Goal: Task Accomplishment & Management: Complete application form

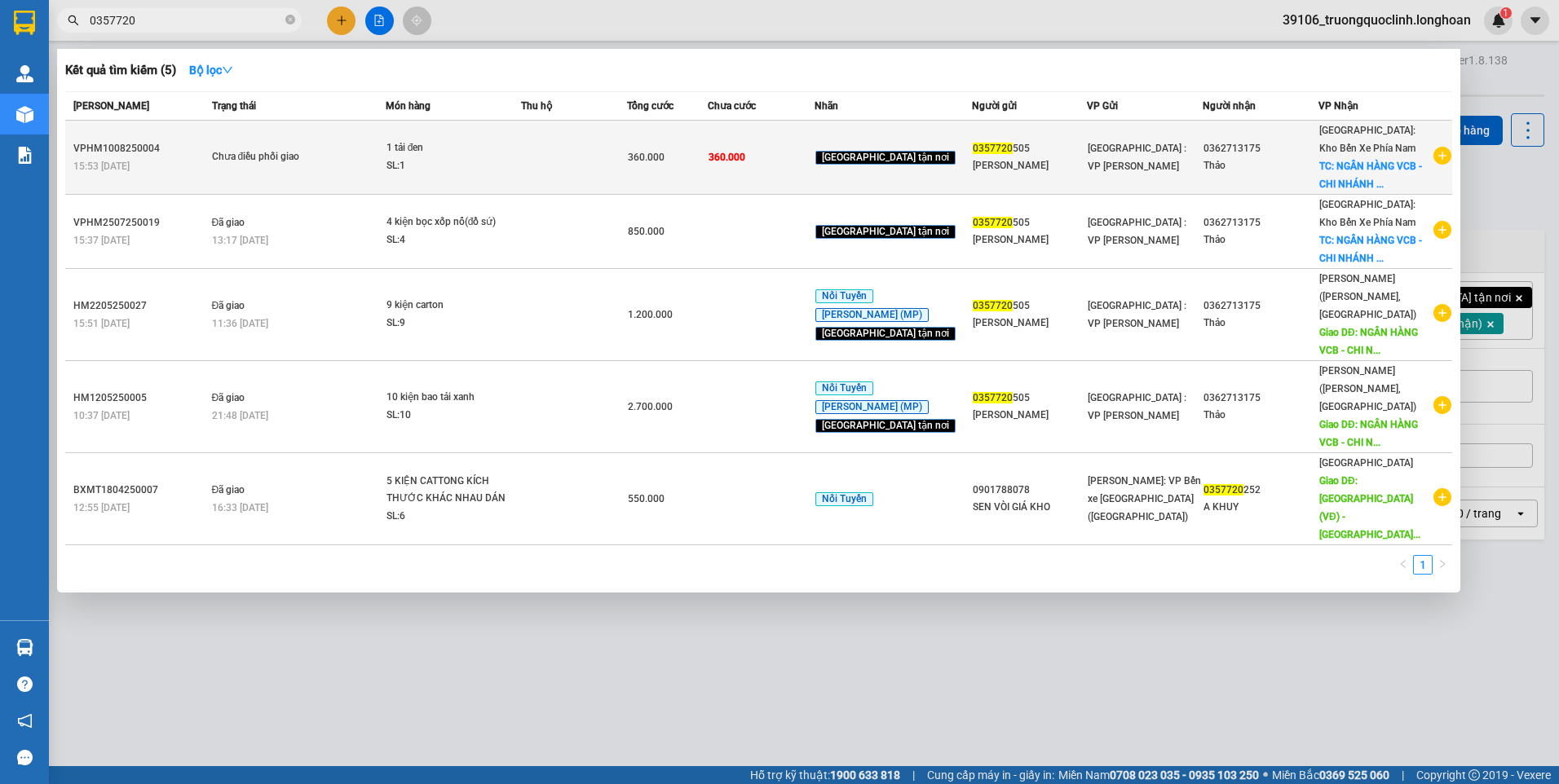
click at [472, 166] on div "SL: 1" at bounding box center [448, 167] width 123 height 18
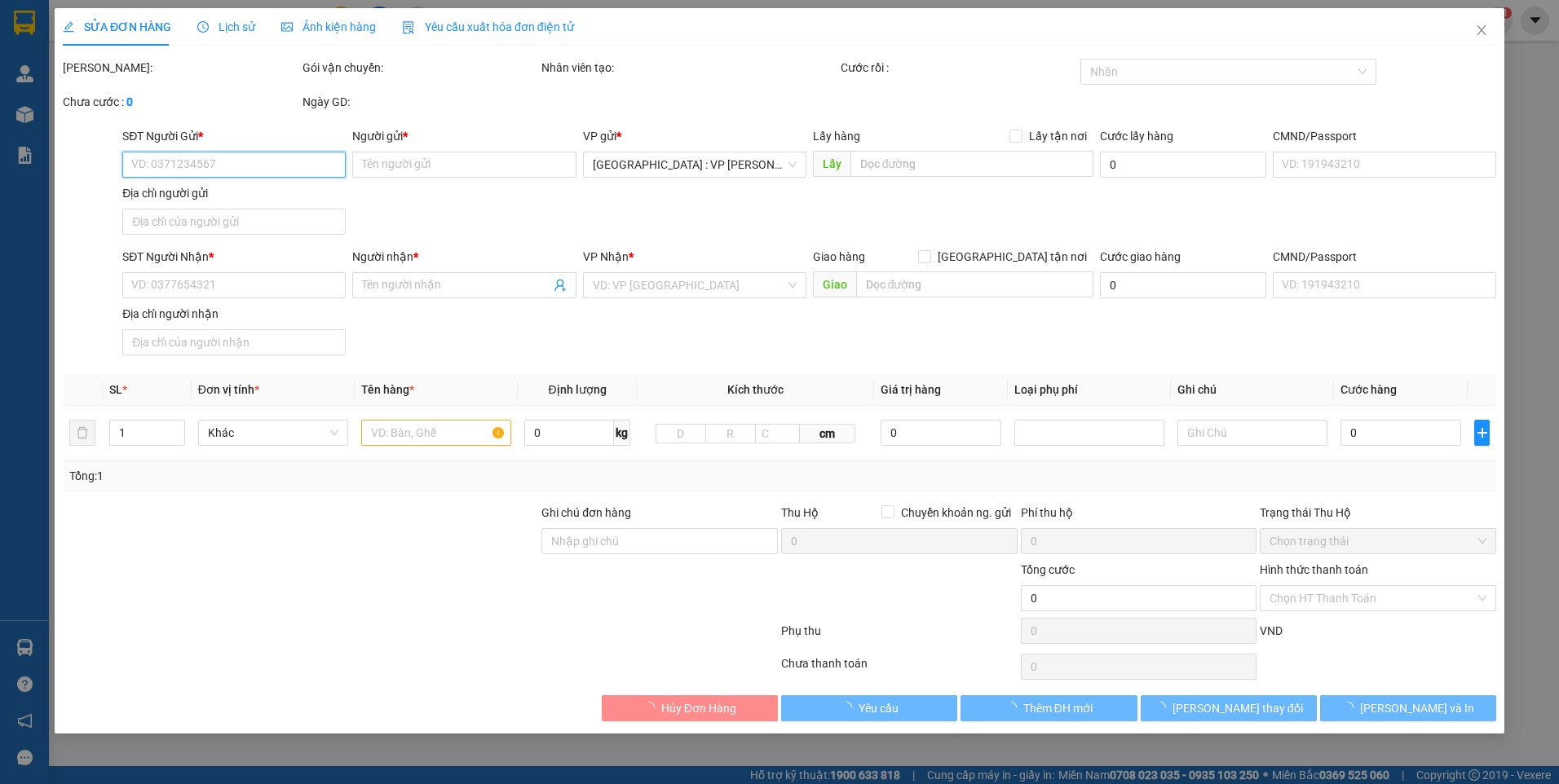
type input "0357720505"
type input "[PERSON_NAME]"
type input "0362713175"
type input "Thảo"
checkbox input "true"
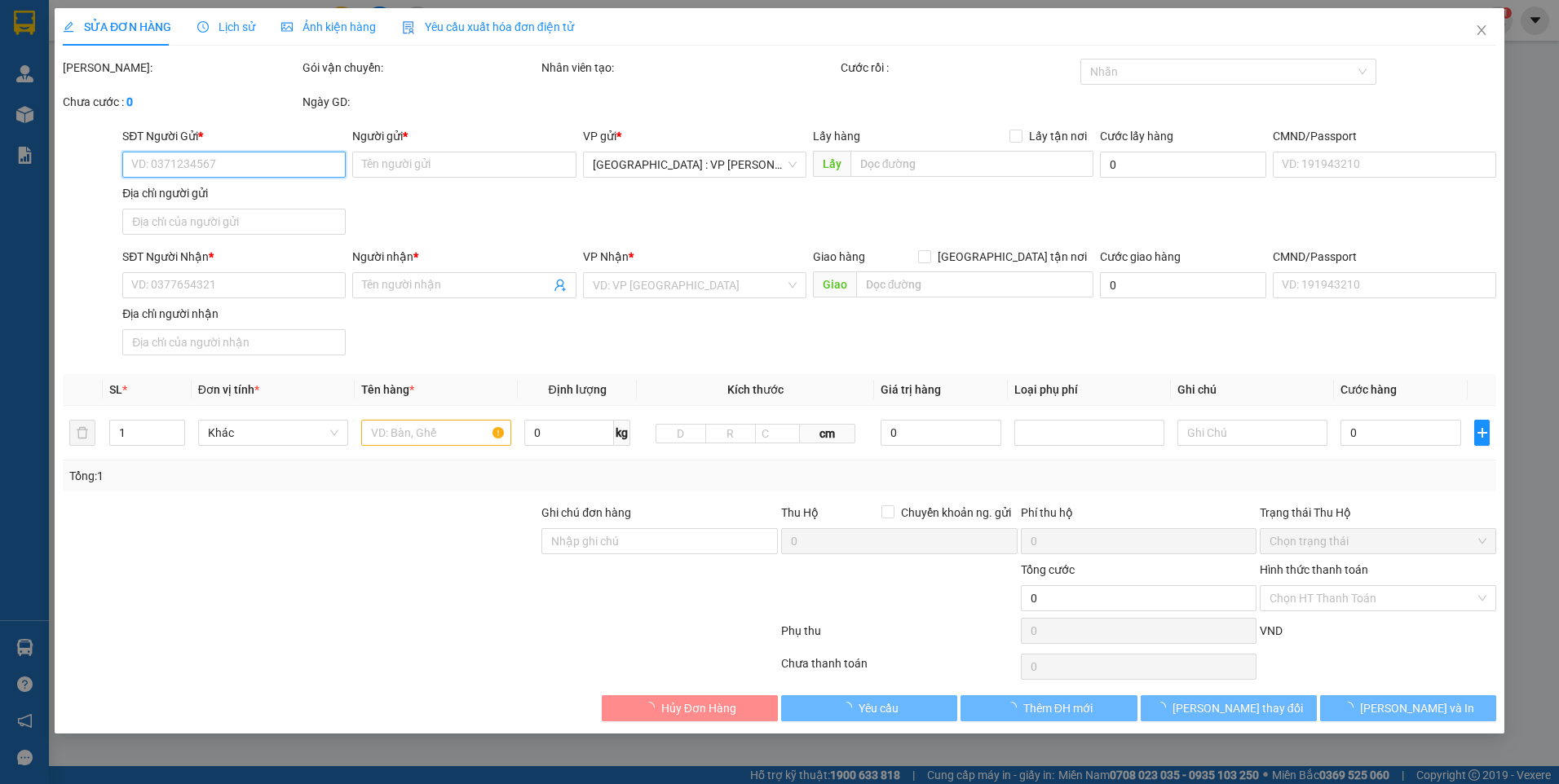
type input "NGÂN HÀNG VCB - CHI NHÁNH LÂM ĐỒNG [STREET_ADDRESS][PERSON_NAME], [GEOGRAPHIC_D…"
type input "360.000"
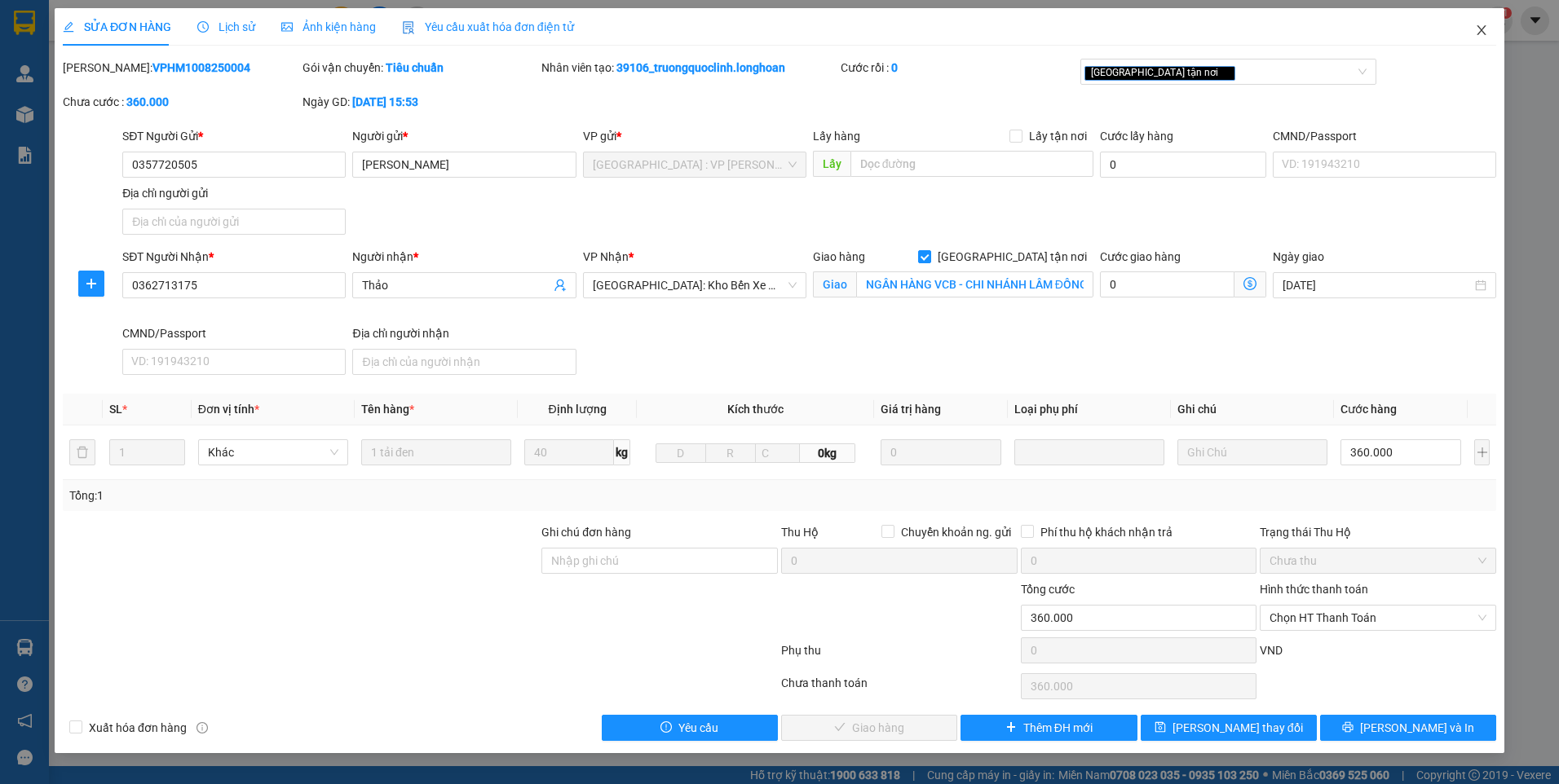
click at [1486, 30] on icon "close" at bounding box center [1482, 30] width 13 height 13
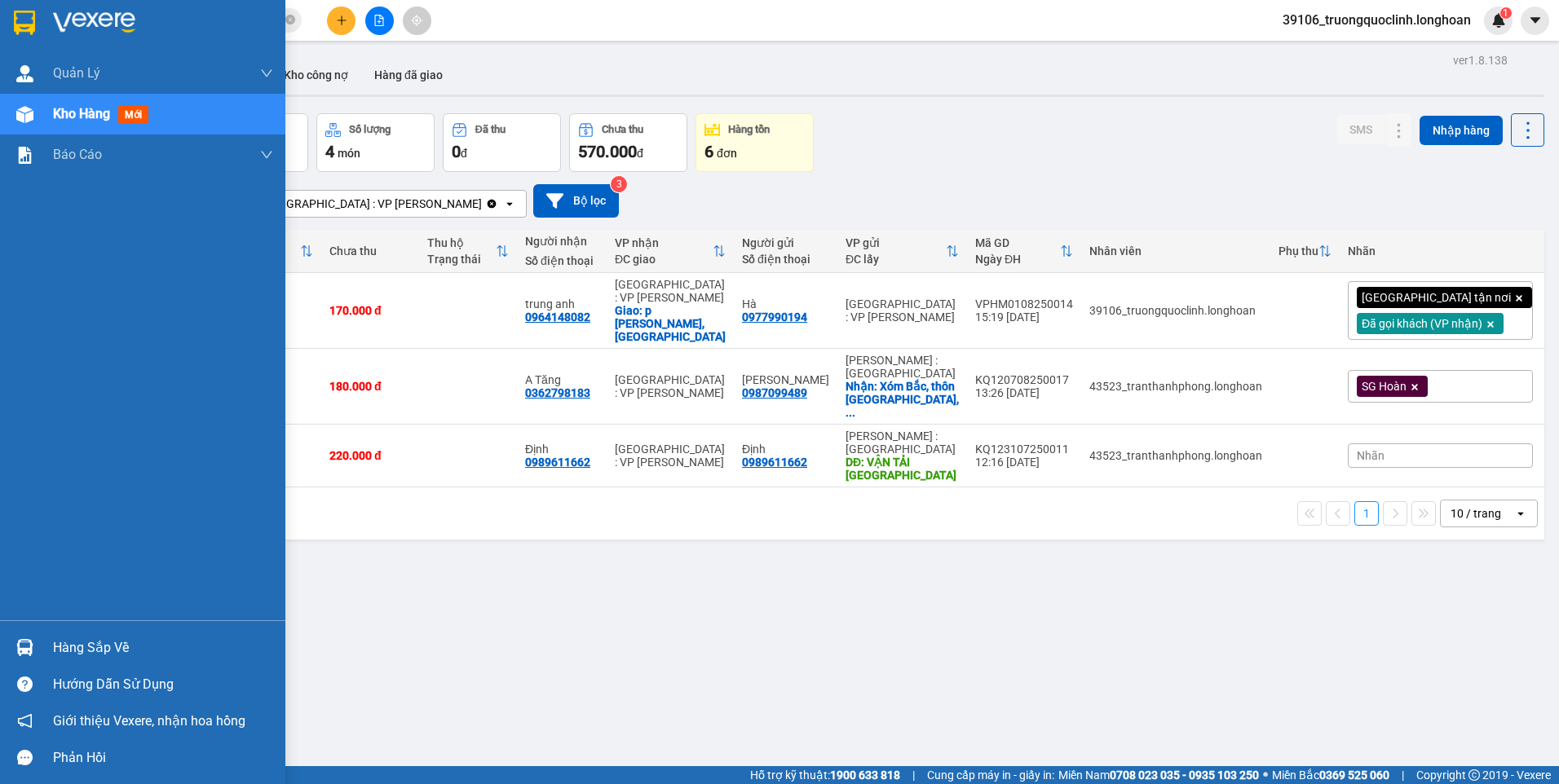
click at [30, 643] on img at bounding box center [25, 648] width 17 height 17
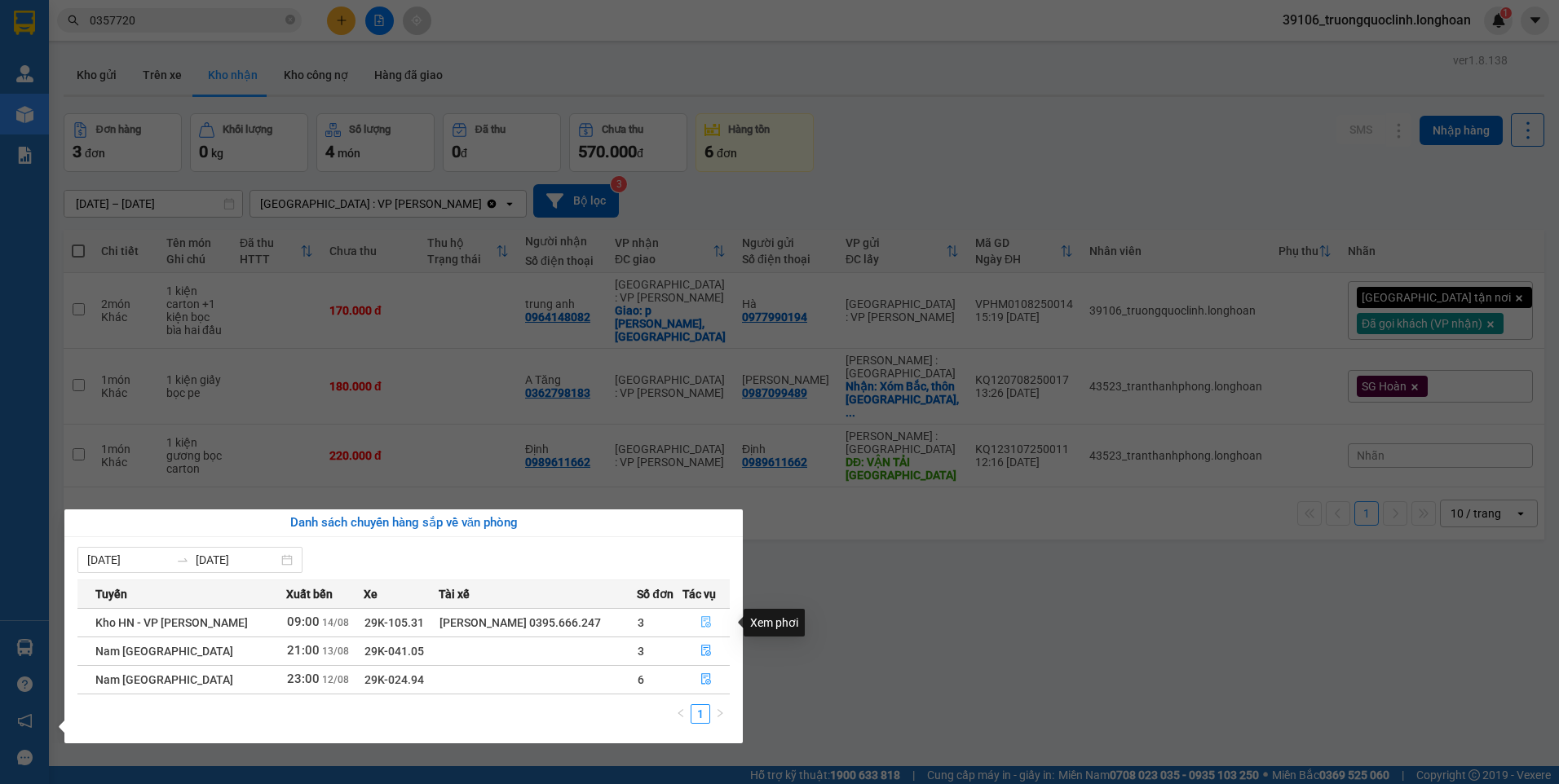
click at [701, 623] on icon "file-done" at bounding box center [706, 622] width 11 height 11
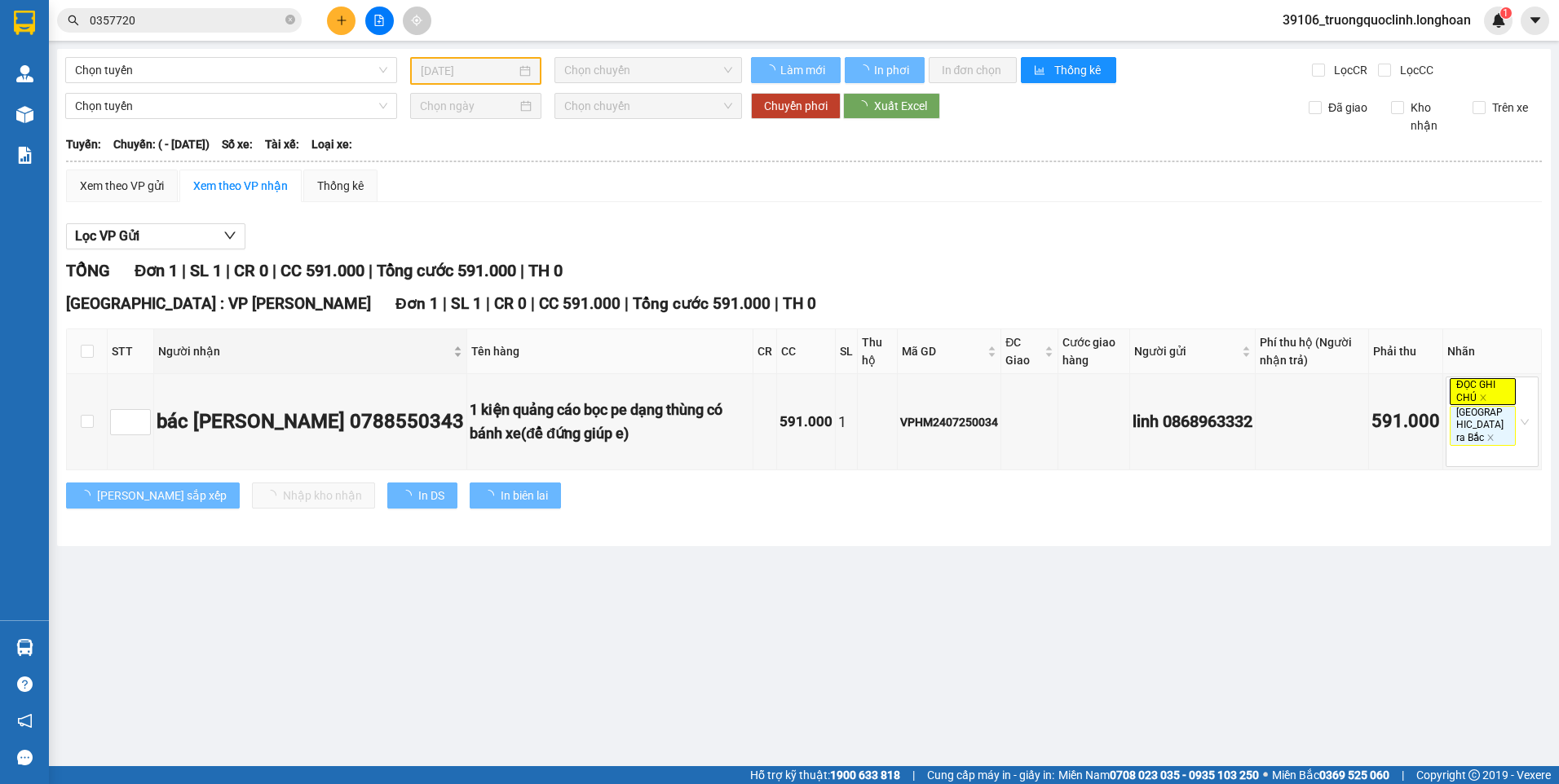
type input "[DATE]"
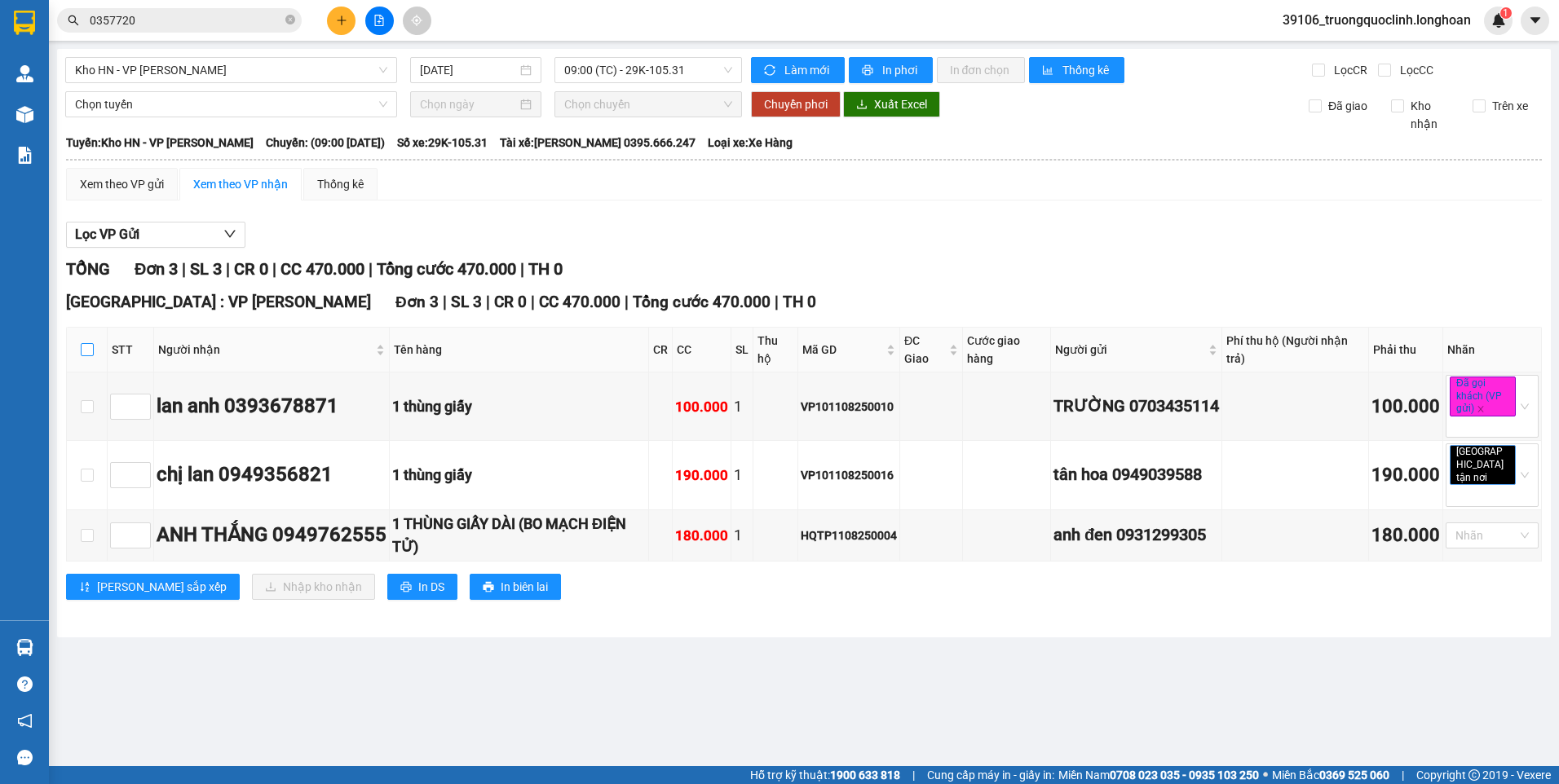
click at [90, 349] on input "checkbox" at bounding box center [87, 350] width 13 height 13
checkbox input "true"
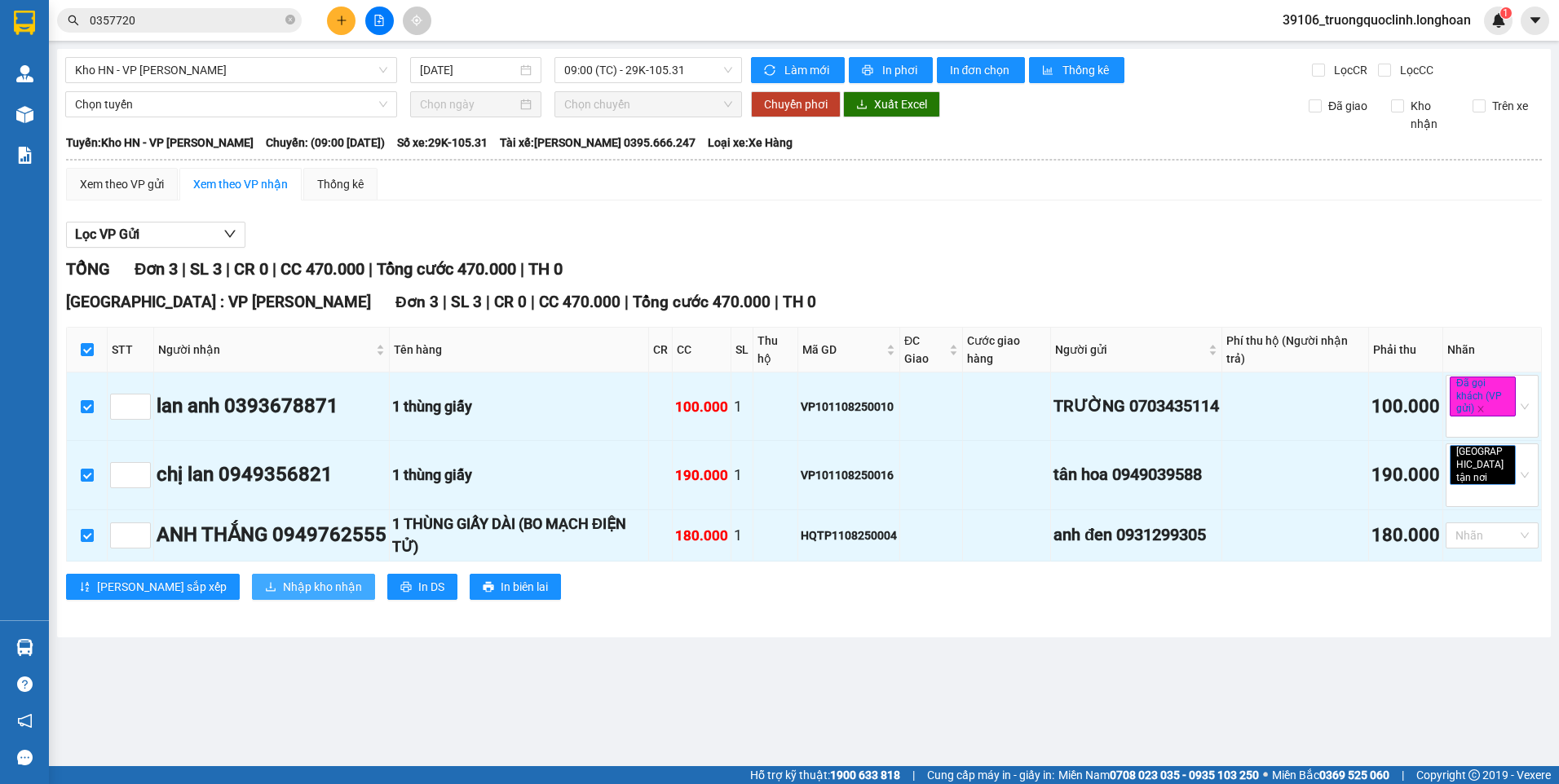
click at [283, 578] on span "Nhập kho nhận" at bounding box center [322, 587] width 79 height 18
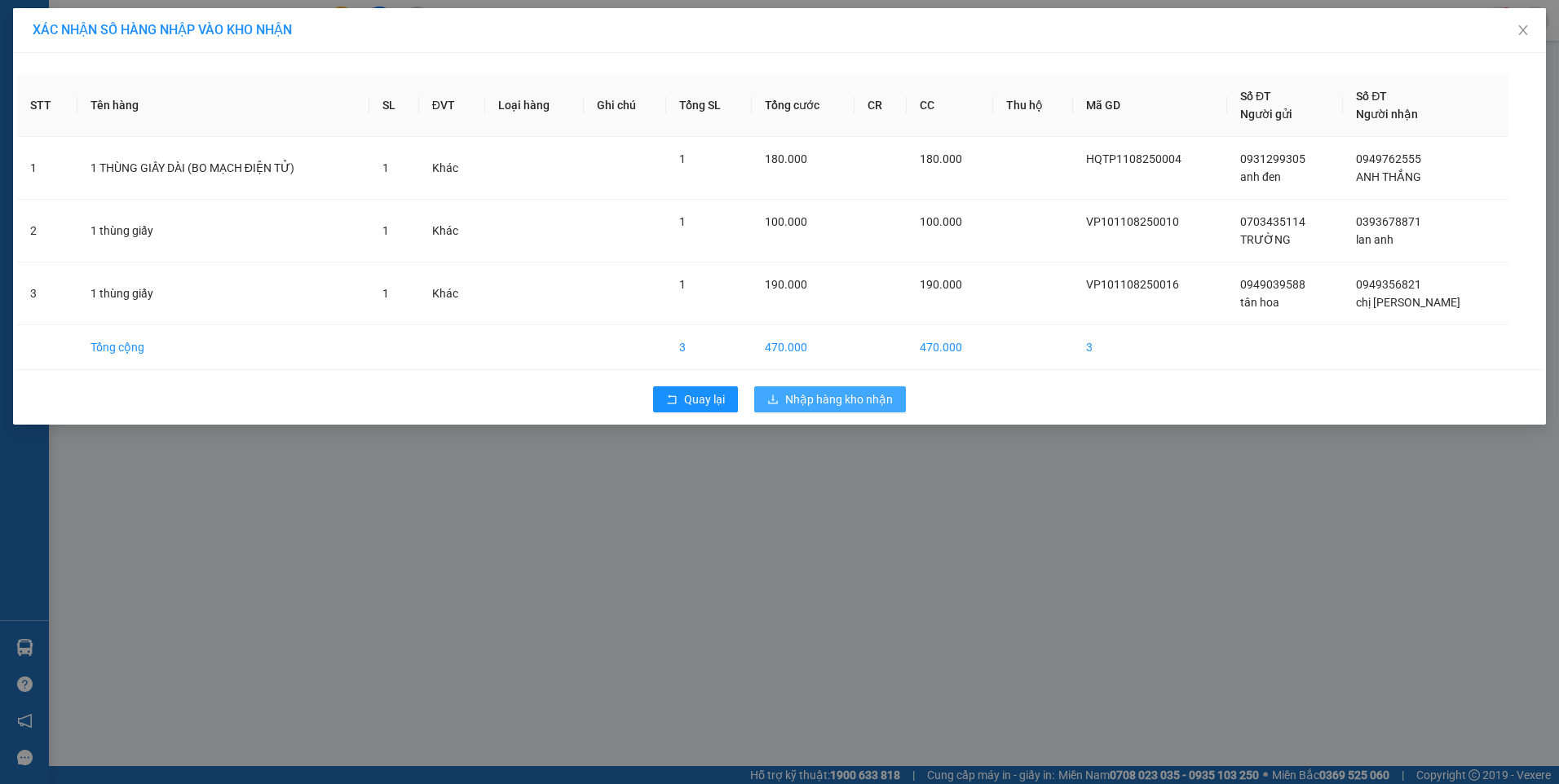
click at [859, 399] on span "Nhập hàng kho nhận" at bounding box center [839, 399] width 108 height 18
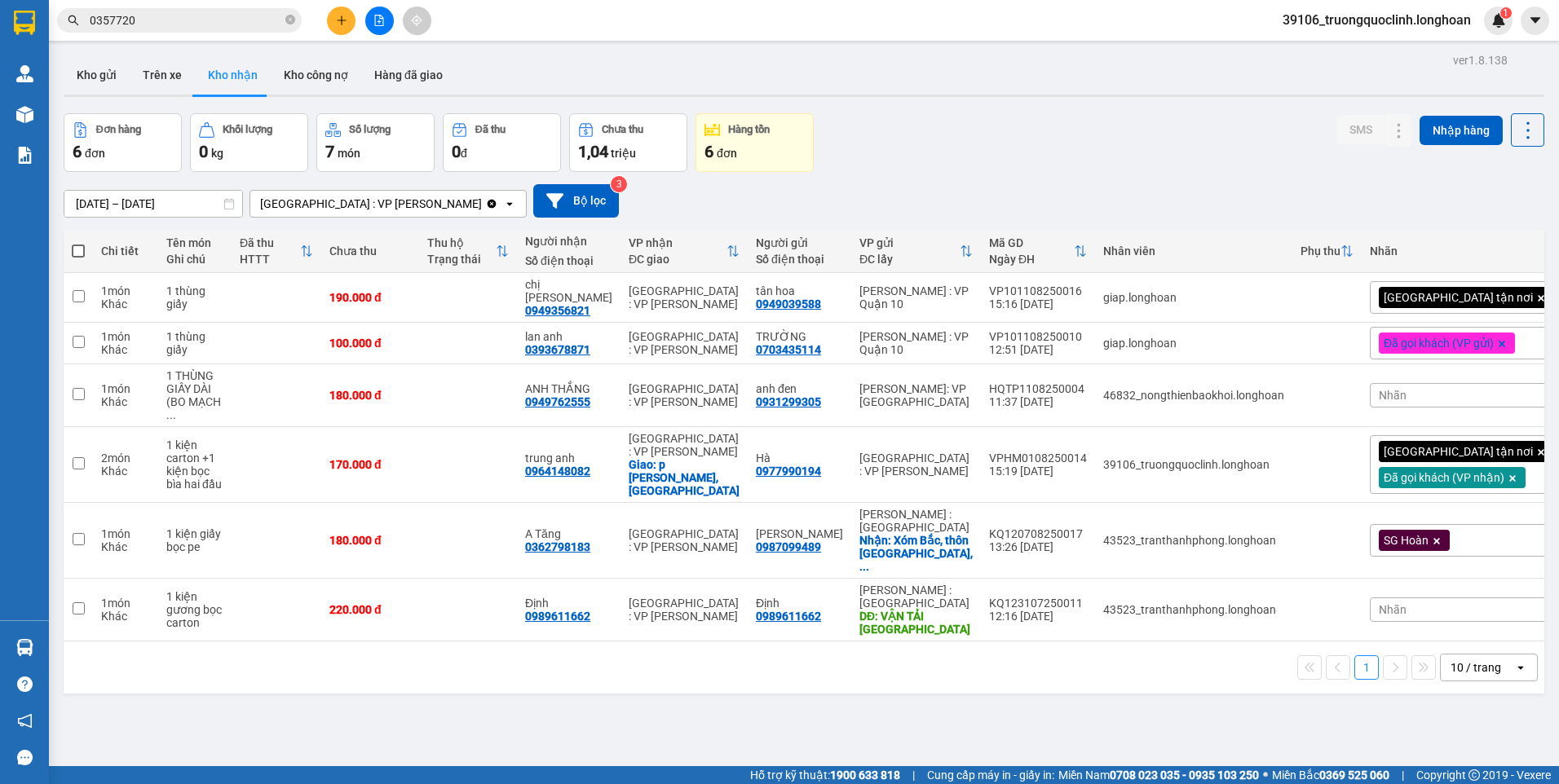
drag, startPoint x: 244, startPoint y: 16, endPoint x: 252, endPoint y: 15, distance: 8.1
click at [243, 16] on input "0357720" at bounding box center [186, 20] width 192 height 18
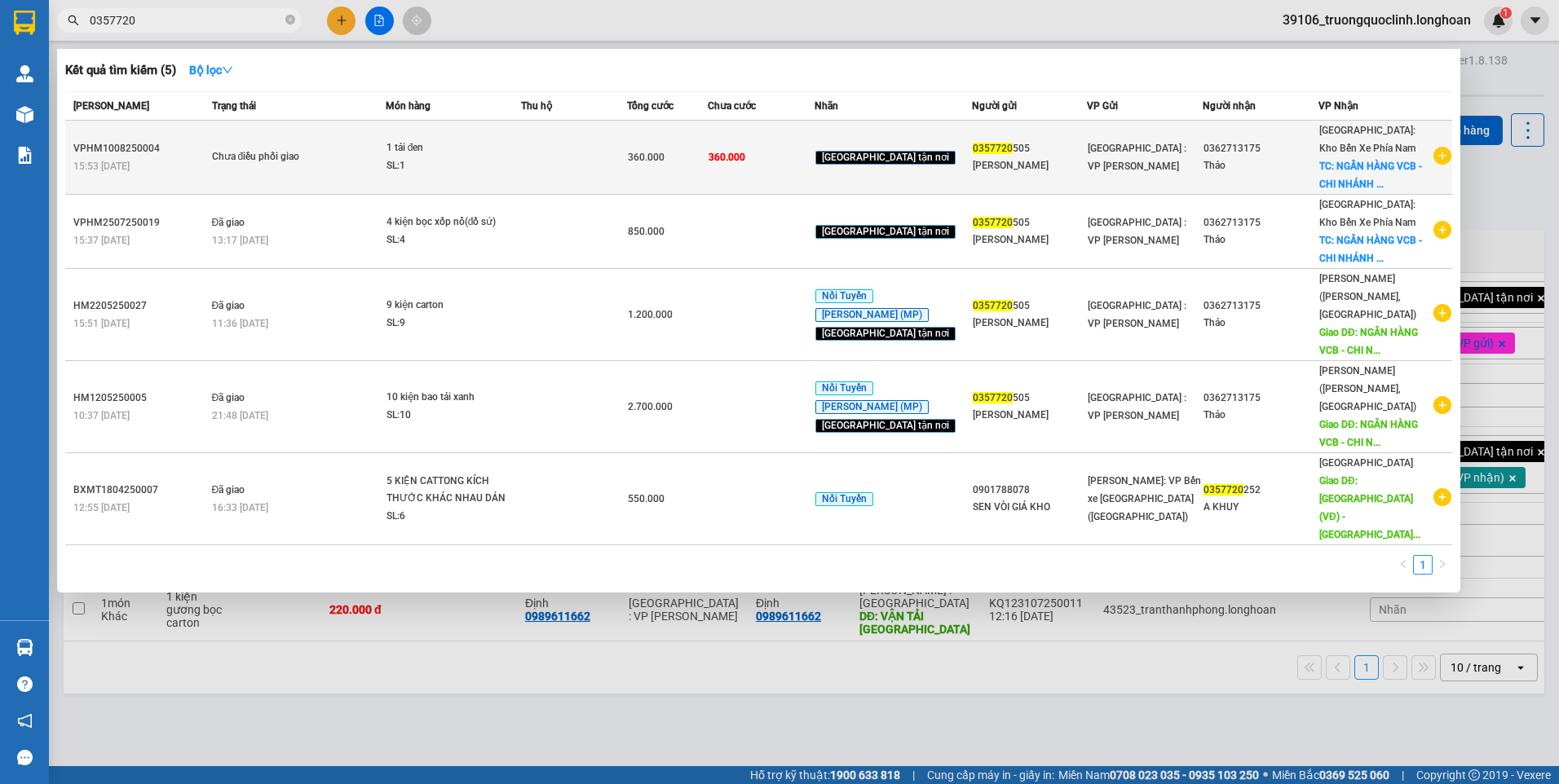
click at [935, 167] on div "[GEOGRAPHIC_DATA] tận nơi" at bounding box center [893, 158] width 156 height 18
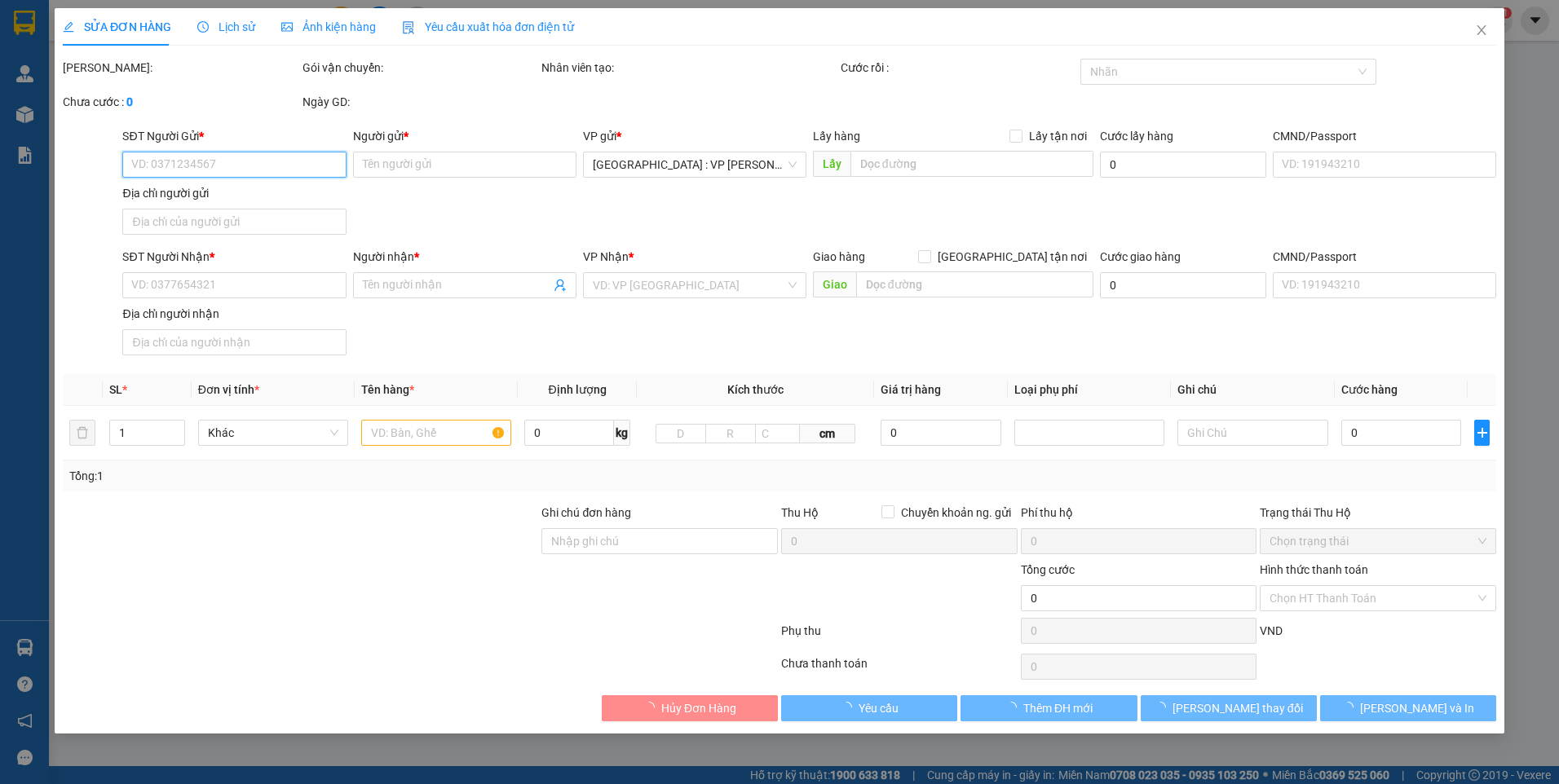
type input "0357720505"
type input "[PERSON_NAME]"
type input "0362713175"
type input "Thảo"
checkbox input "true"
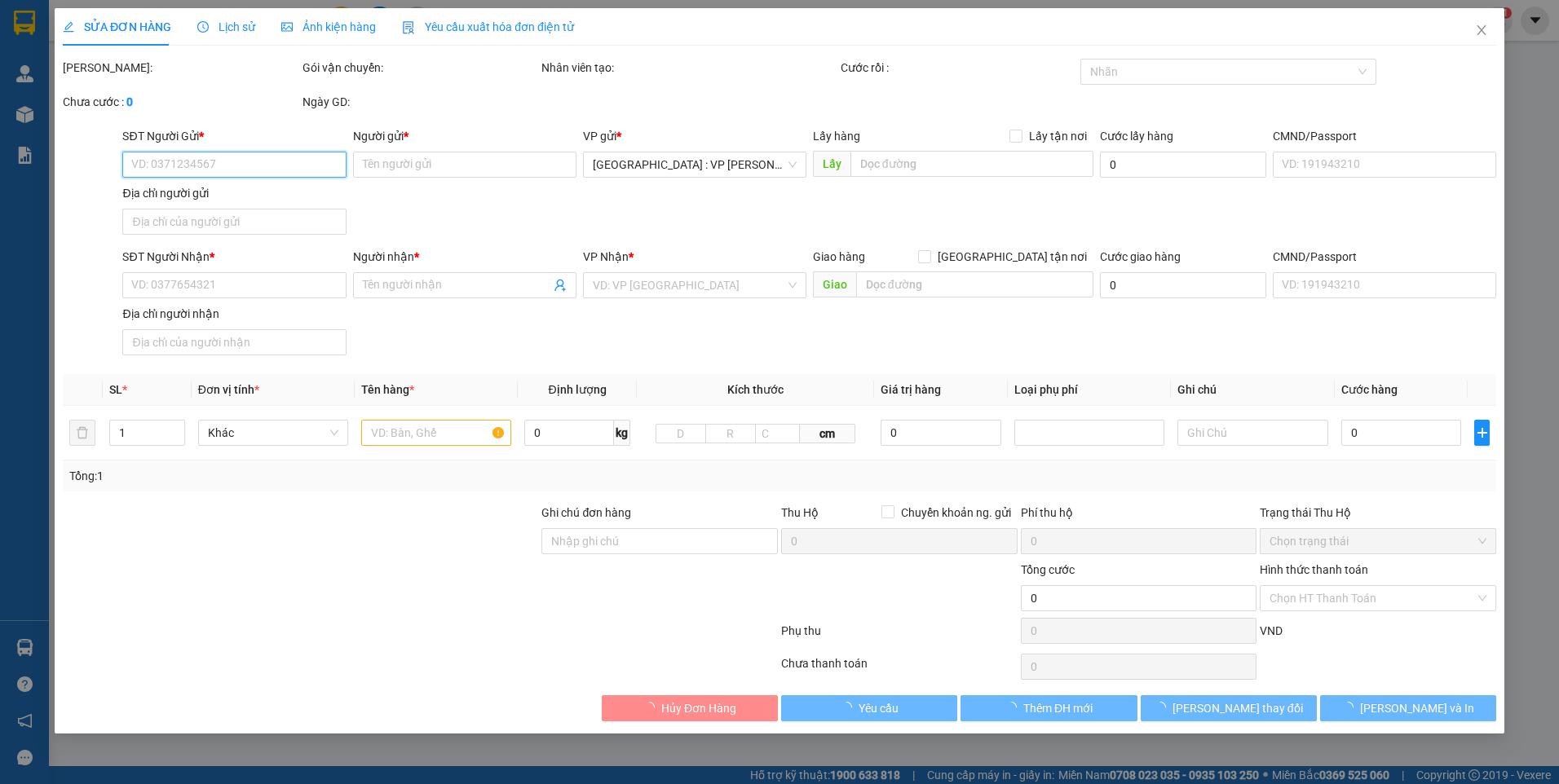
type input "NGÂN HÀNG VCB - CHI NHÁNH LÂM ĐỒNG [STREET_ADDRESS][PERSON_NAME], [GEOGRAPHIC_D…"
type input "360.000"
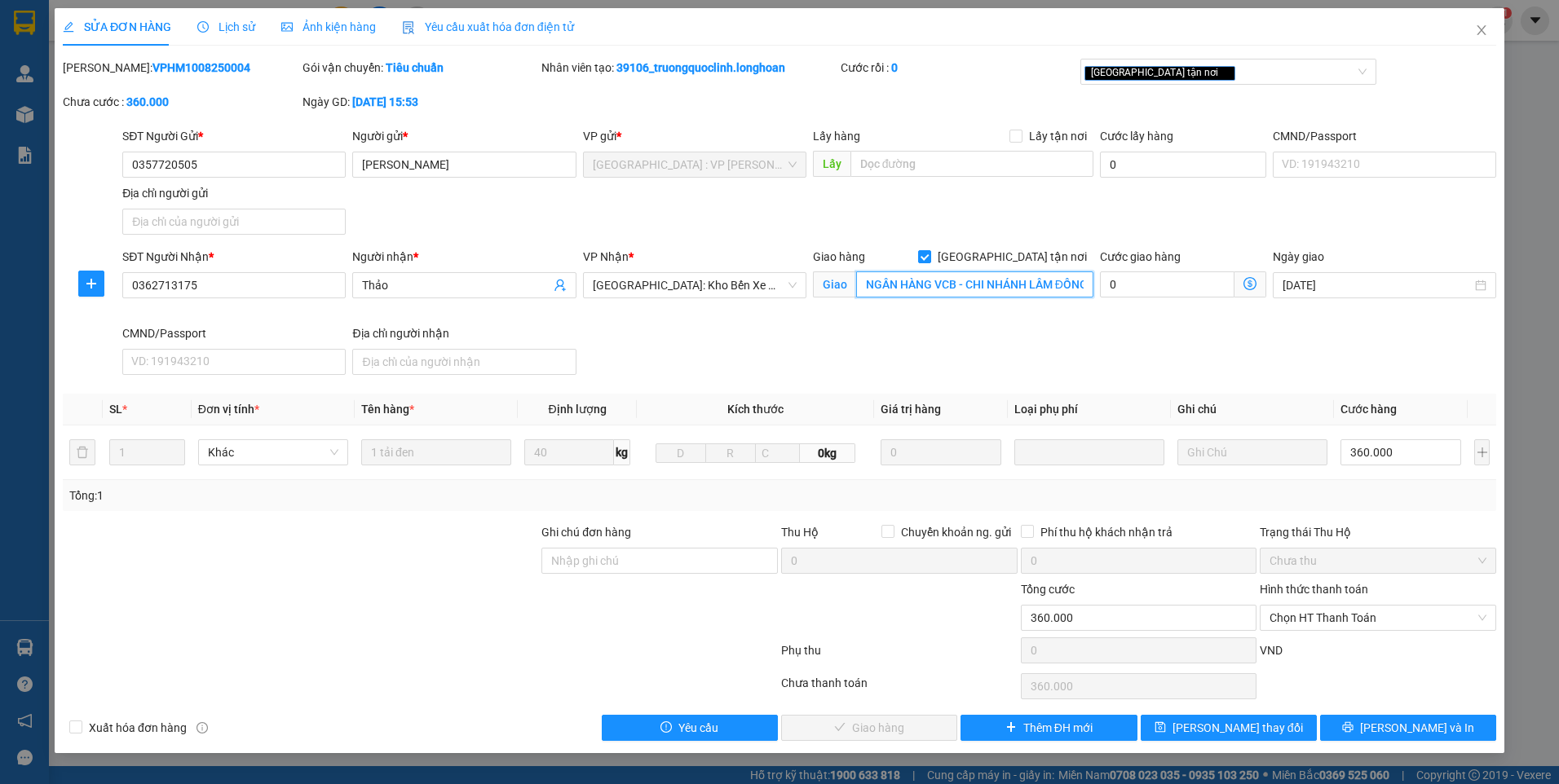
click at [1022, 278] on input "NGÂN HÀNG VCB - CHI NHÁNH LÂM ĐỒNG [STREET_ADDRESS][PERSON_NAME], [GEOGRAPHIC_D…" at bounding box center [976, 284] width 238 height 26
click at [1480, 32] on icon "close" at bounding box center [1482, 30] width 13 height 13
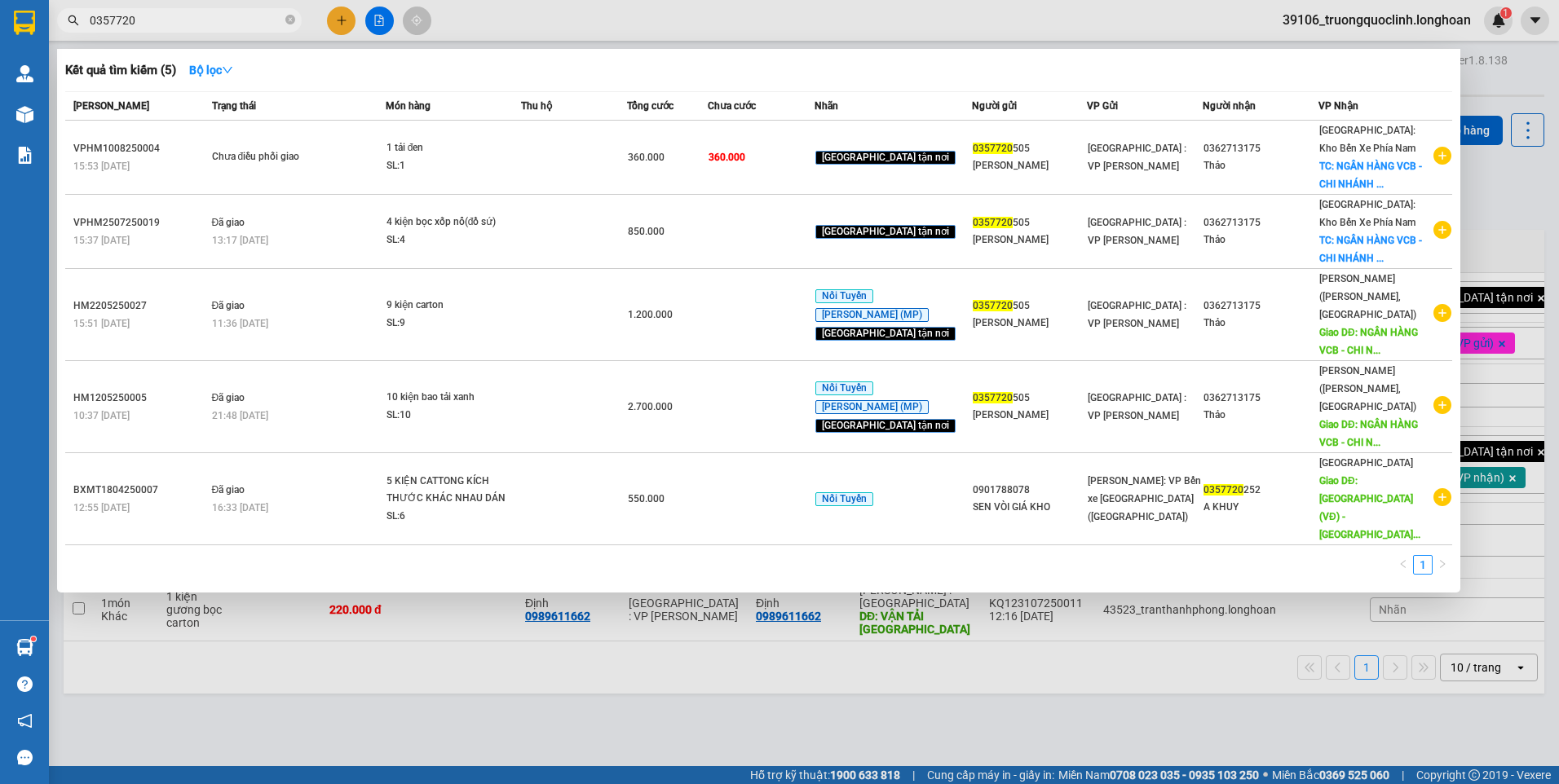
click at [214, 21] on input "0357720" at bounding box center [186, 20] width 192 height 18
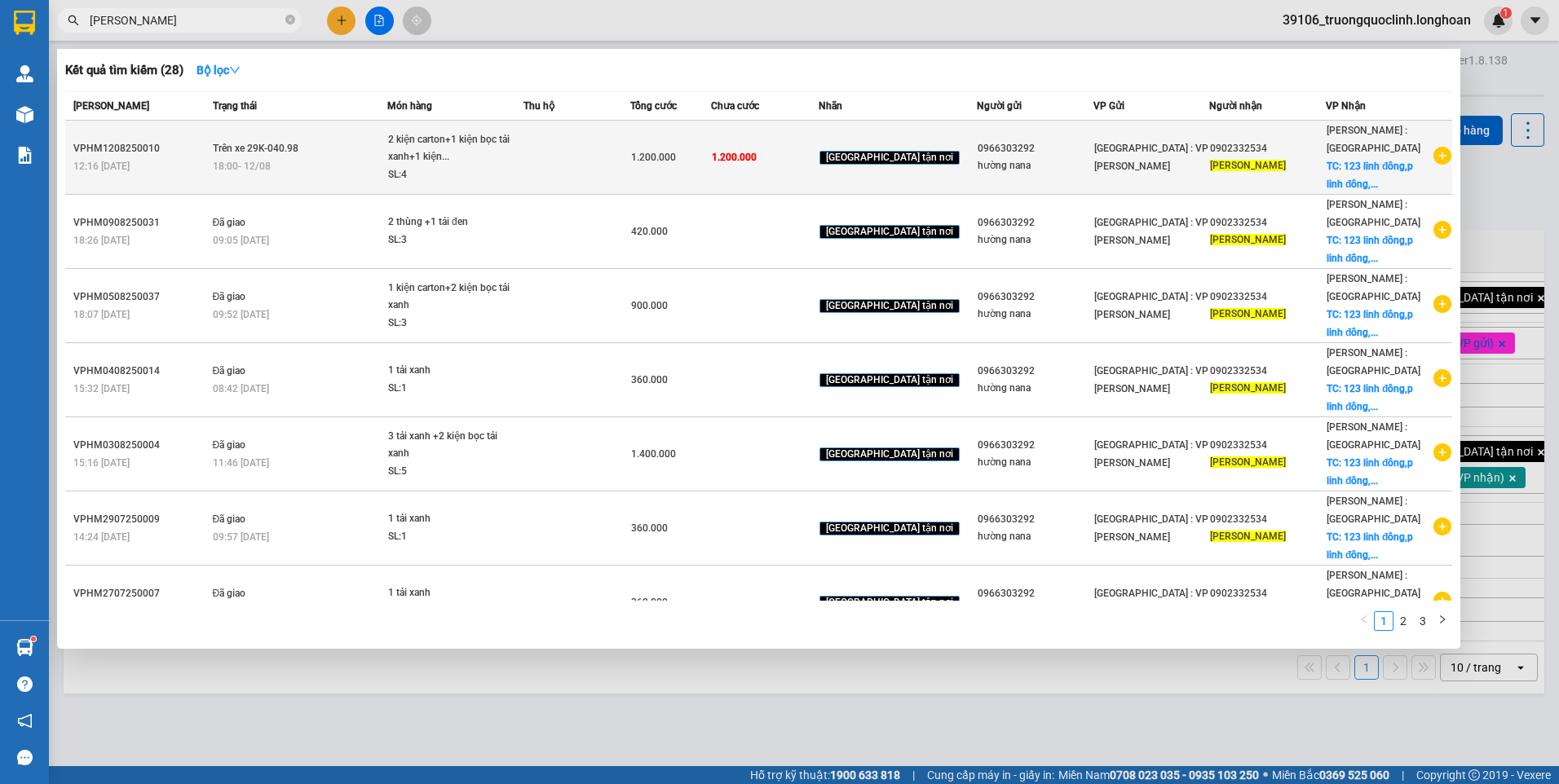
type input "[PERSON_NAME]"
click at [1434, 151] on icon "plus-circle" at bounding box center [1443, 156] width 18 height 18
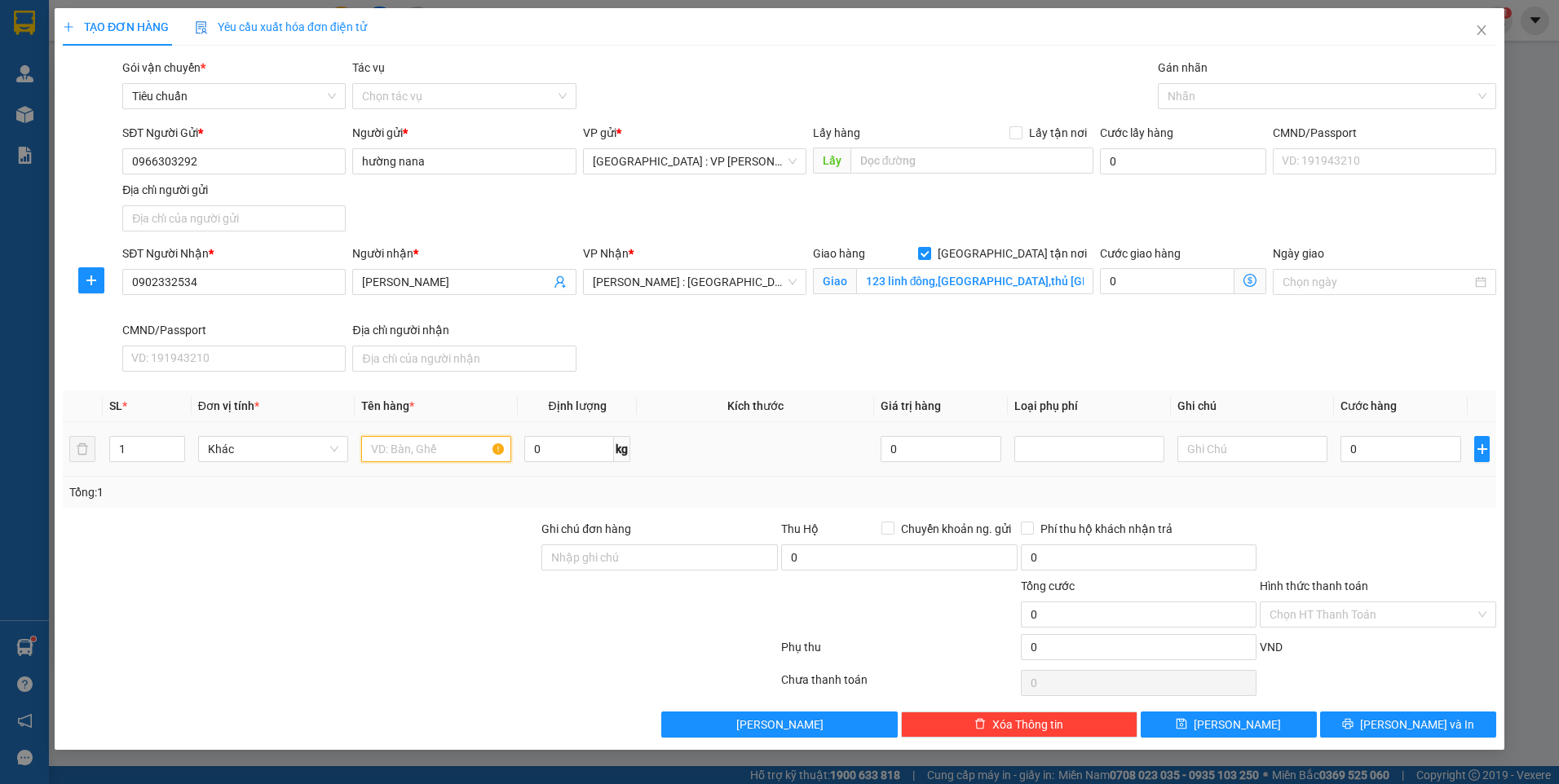
click at [442, 457] on input "text" at bounding box center [436, 449] width 150 height 26
click at [1263, 90] on div at bounding box center [1319, 95] width 314 height 19
type input "1 tải xanh"
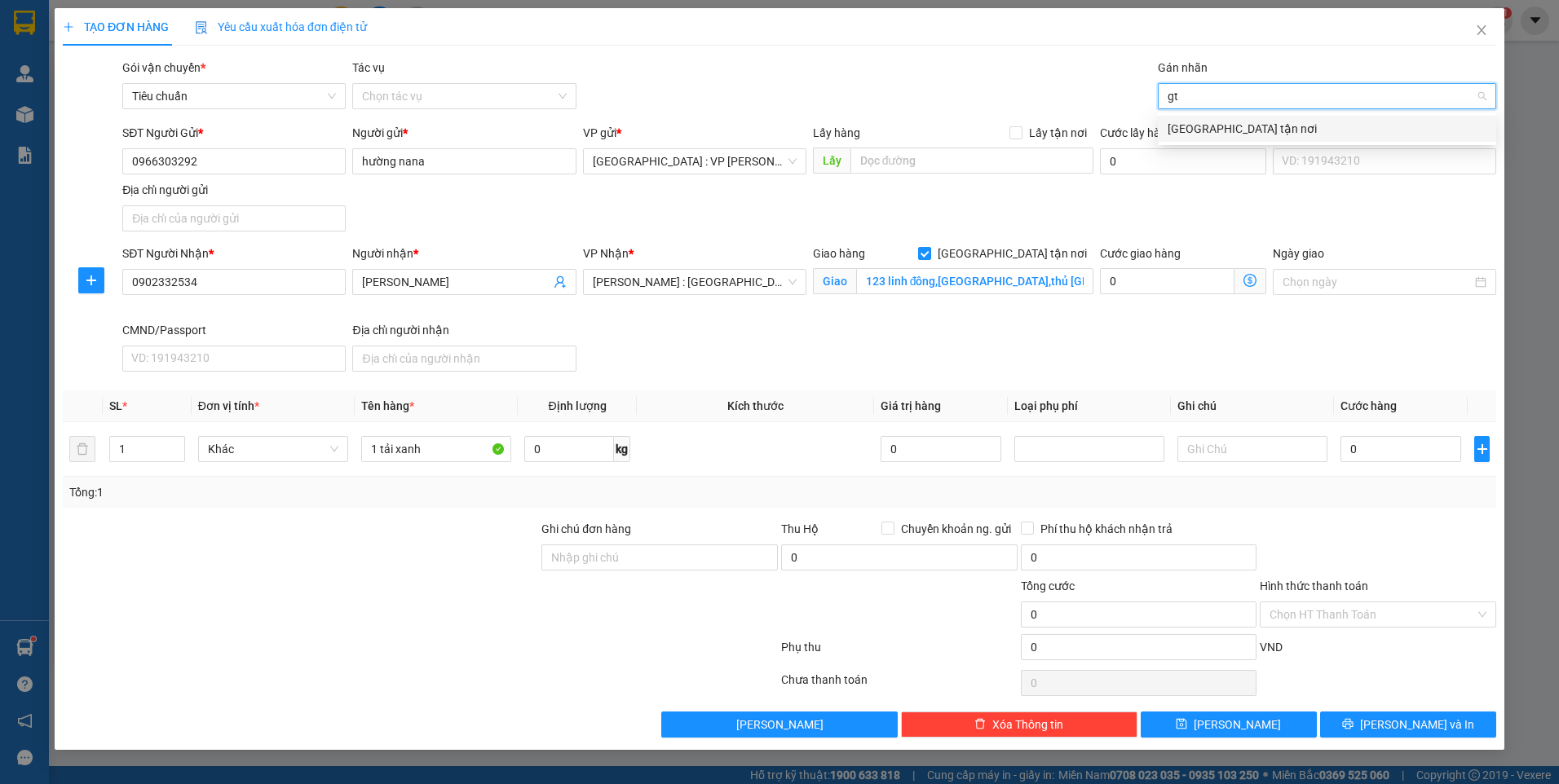
type input "gtn"
click at [1214, 128] on div "[GEOGRAPHIC_DATA] tận nơi" at bounding box center [1327, 129] width 319 height 18
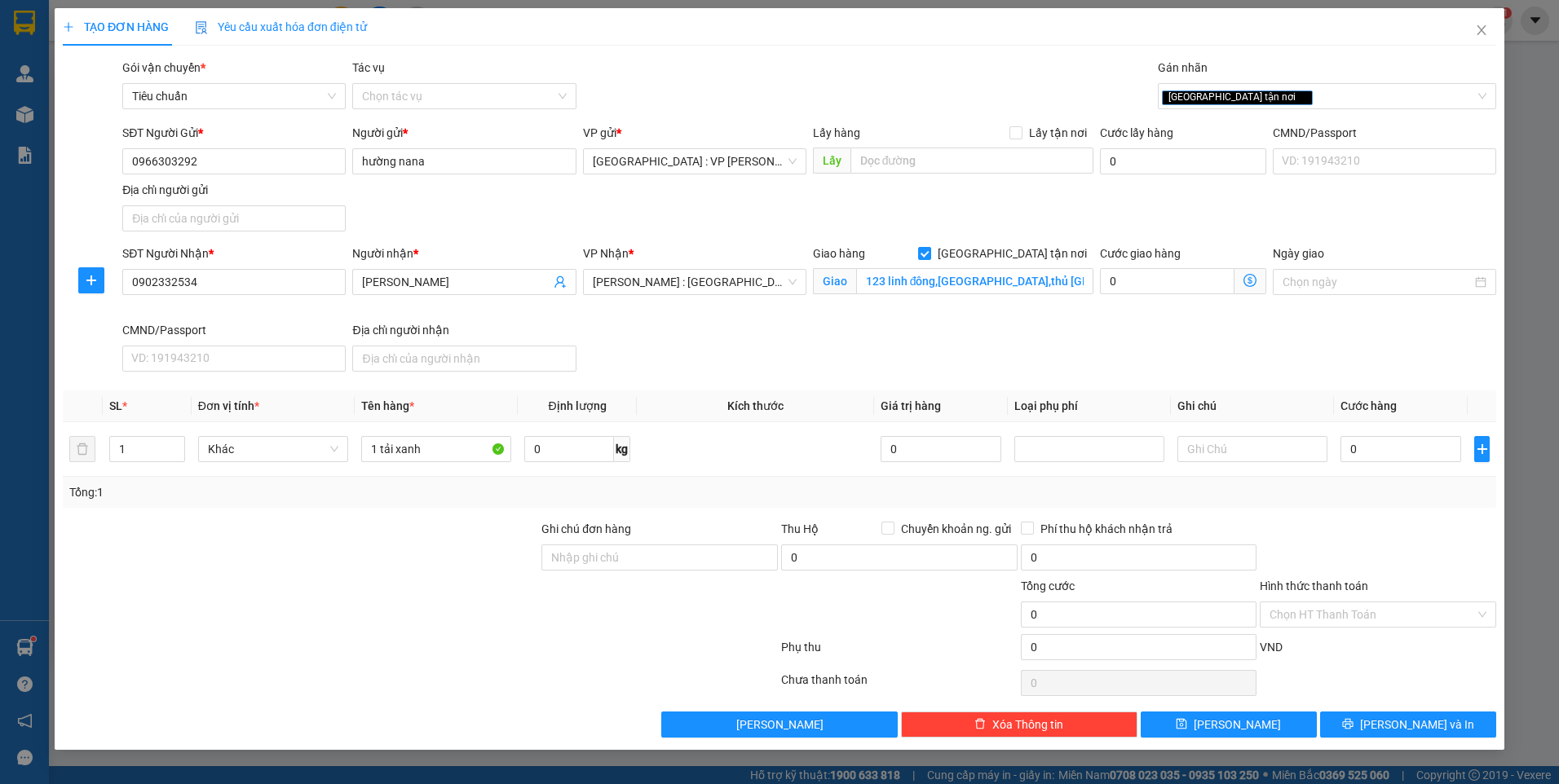
click at [1053, 77] on div "Gói vận chuyển * Tiêu chuẩn Tác vụ Chọn tác vụ Gán nhãn Giao tận nơi" at bounding box center [809, 87] width 1380 height 57
click at [1398, 453] on input "0" at bounding box center [1401, 449] width 121 height 26
click at [1409, 444] on input "0" at bounding box center [1401, 449] width 121 height 26
type input "03"
type input "3"
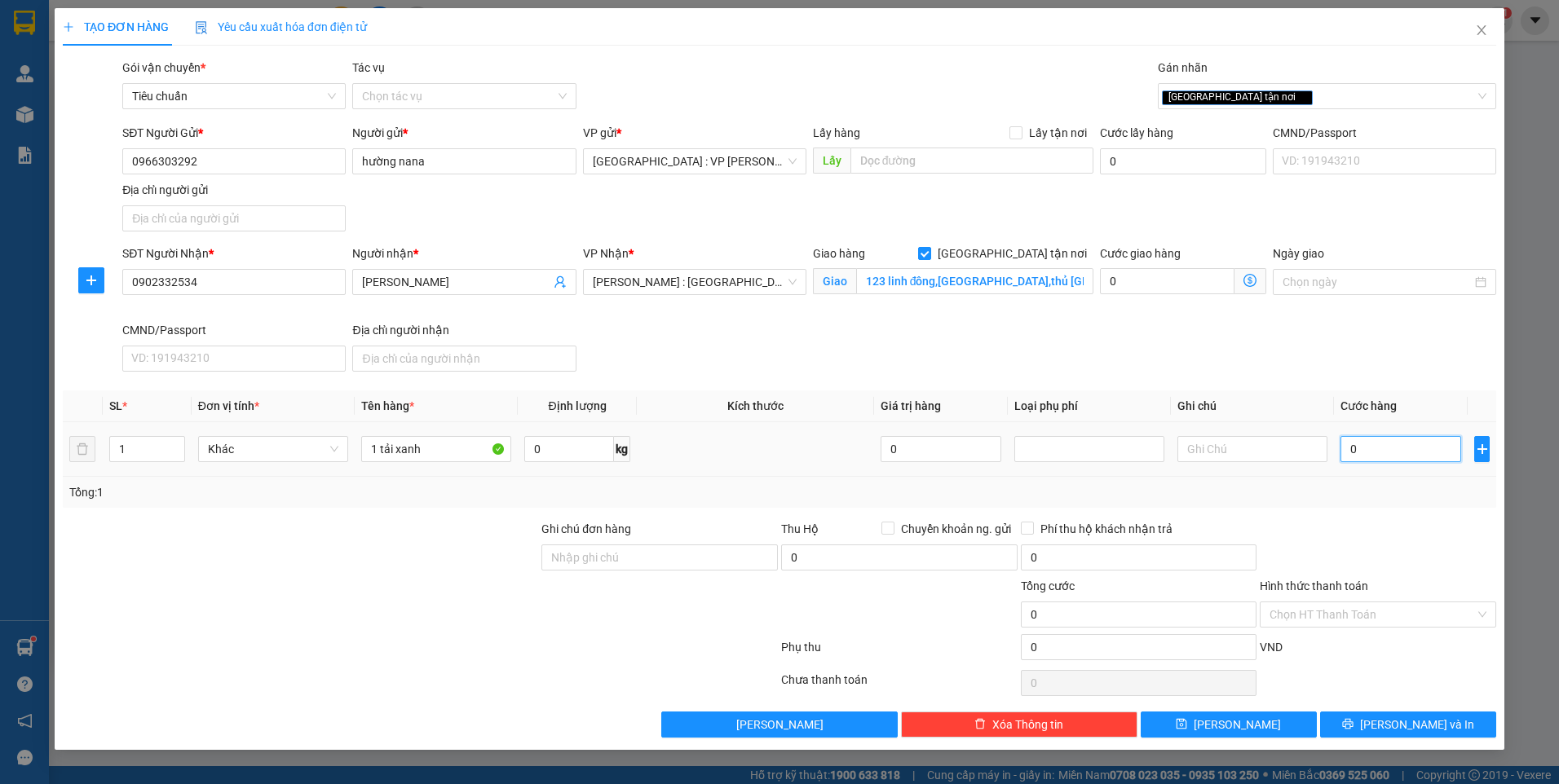
type input "3"
type input "030"
type input "30"
type input "0.300"
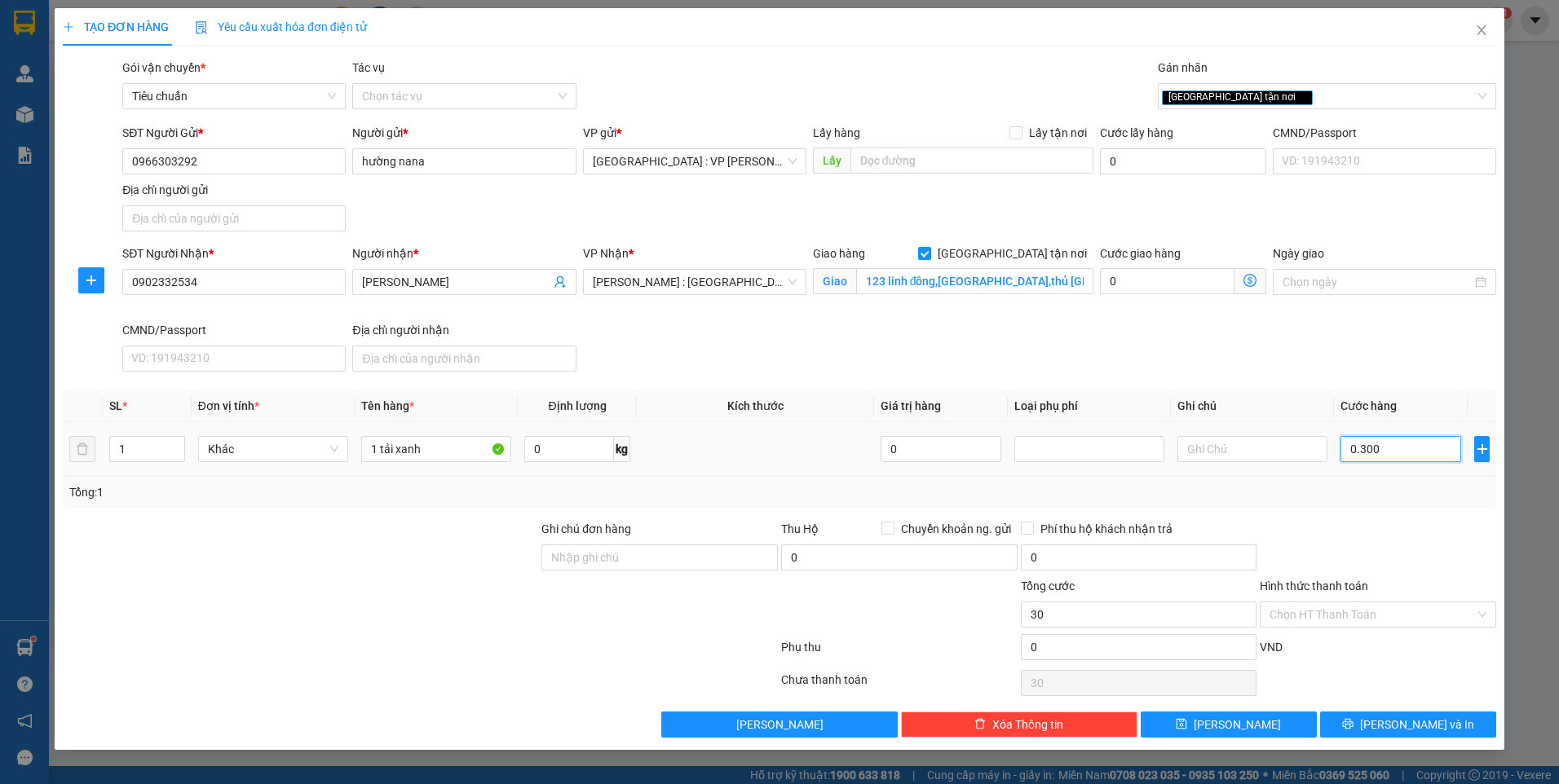
type input "300"
type input "03.000"
type input "3.000"
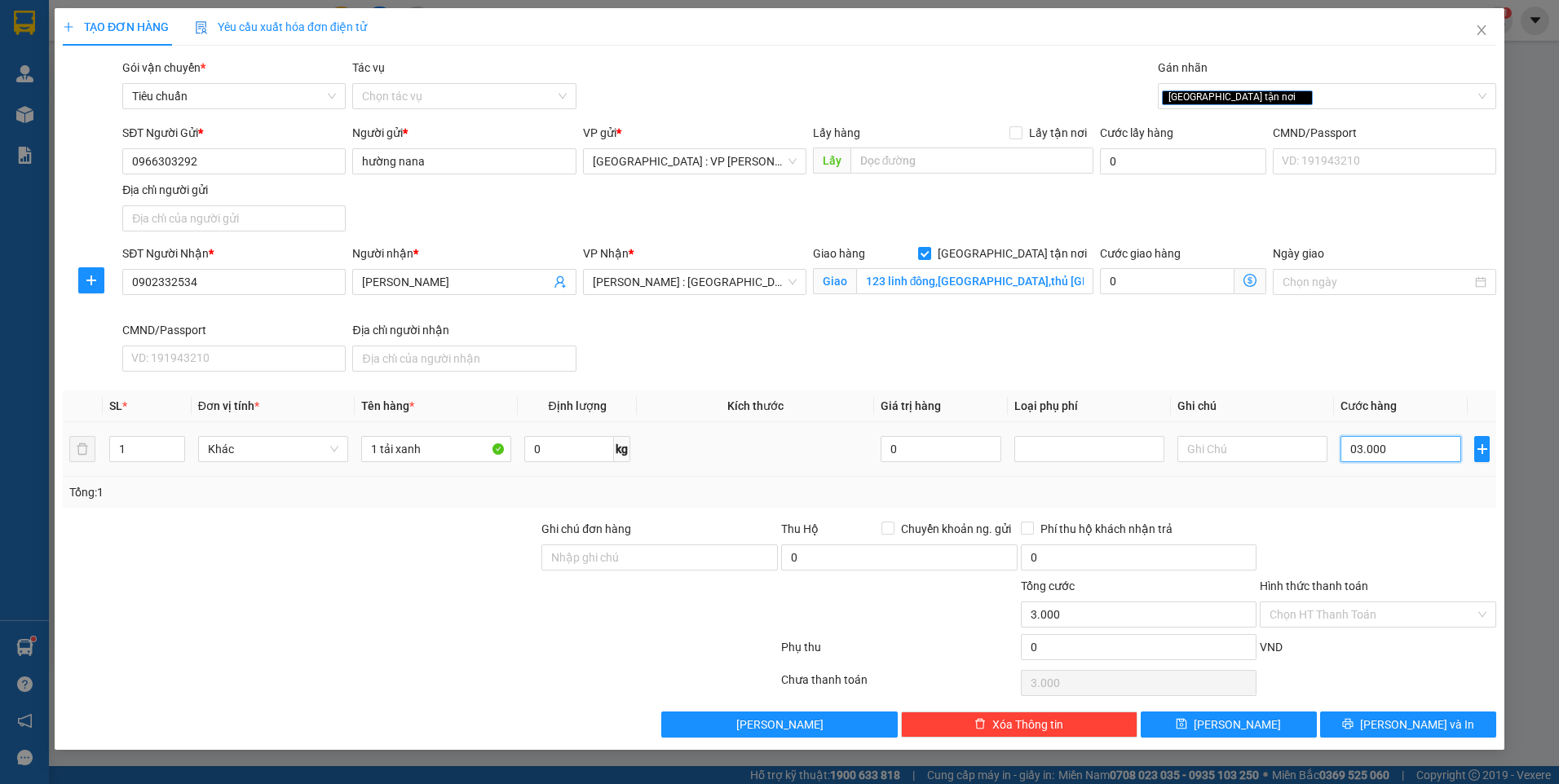
type input "030.000"
type input "30.000"
type input "0.300.000"
type input "300.000"
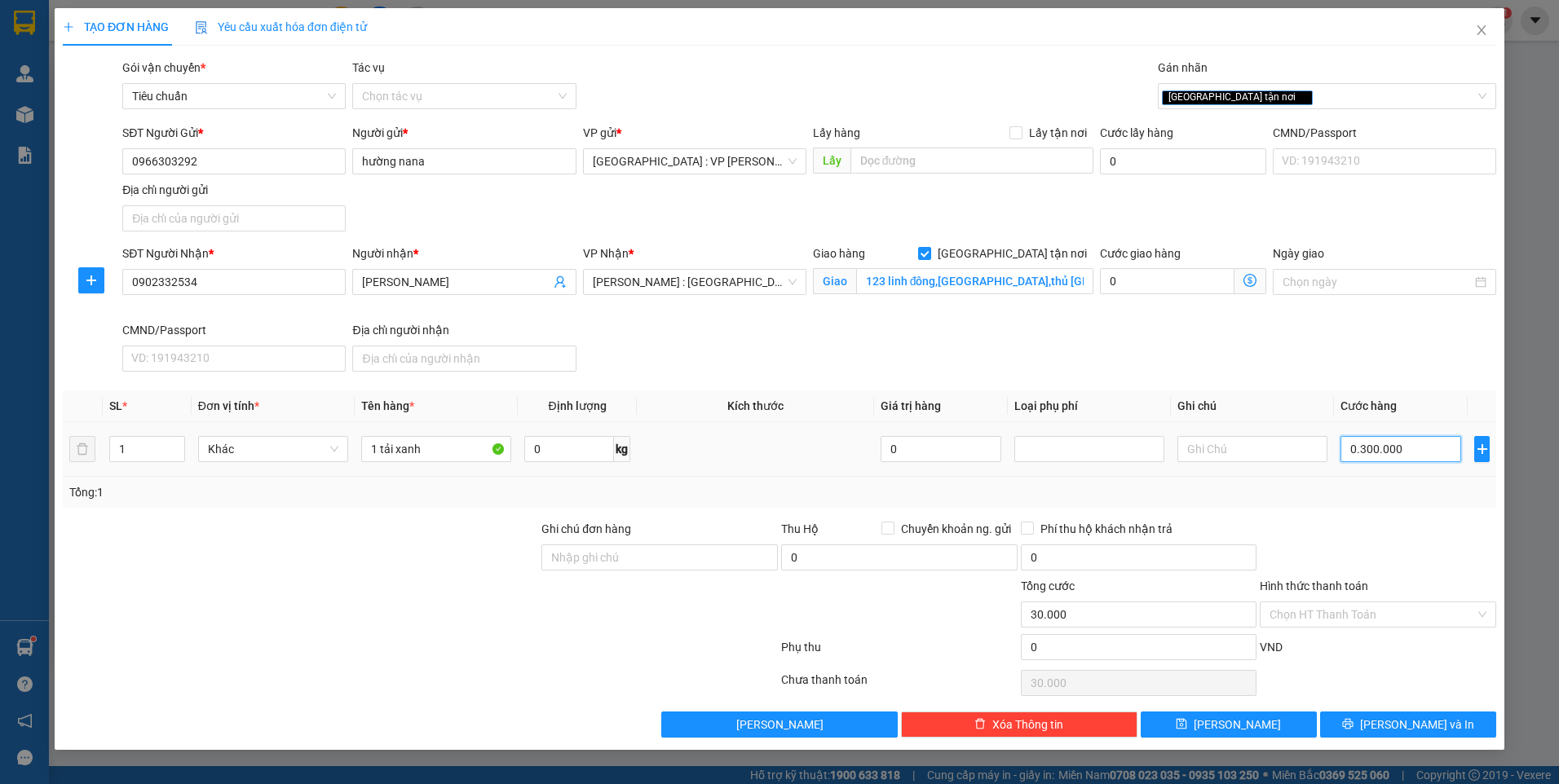
type input "300.000"
drag, startPoint x: 290, startPoint y: 639, endPoint x: 323, endPoint y: 587, distance: 61.6
click at [289, 639] on div at bounding box center [420, 651] width 718 height 33
click at [1312, 353] on div "SĐT Người Nhận * 0902332534 Người nhận * vương búp VP Nhận * [GEOGRAPHIC_DATA] …" at bounding box center [809, 311] width 1380 height 134
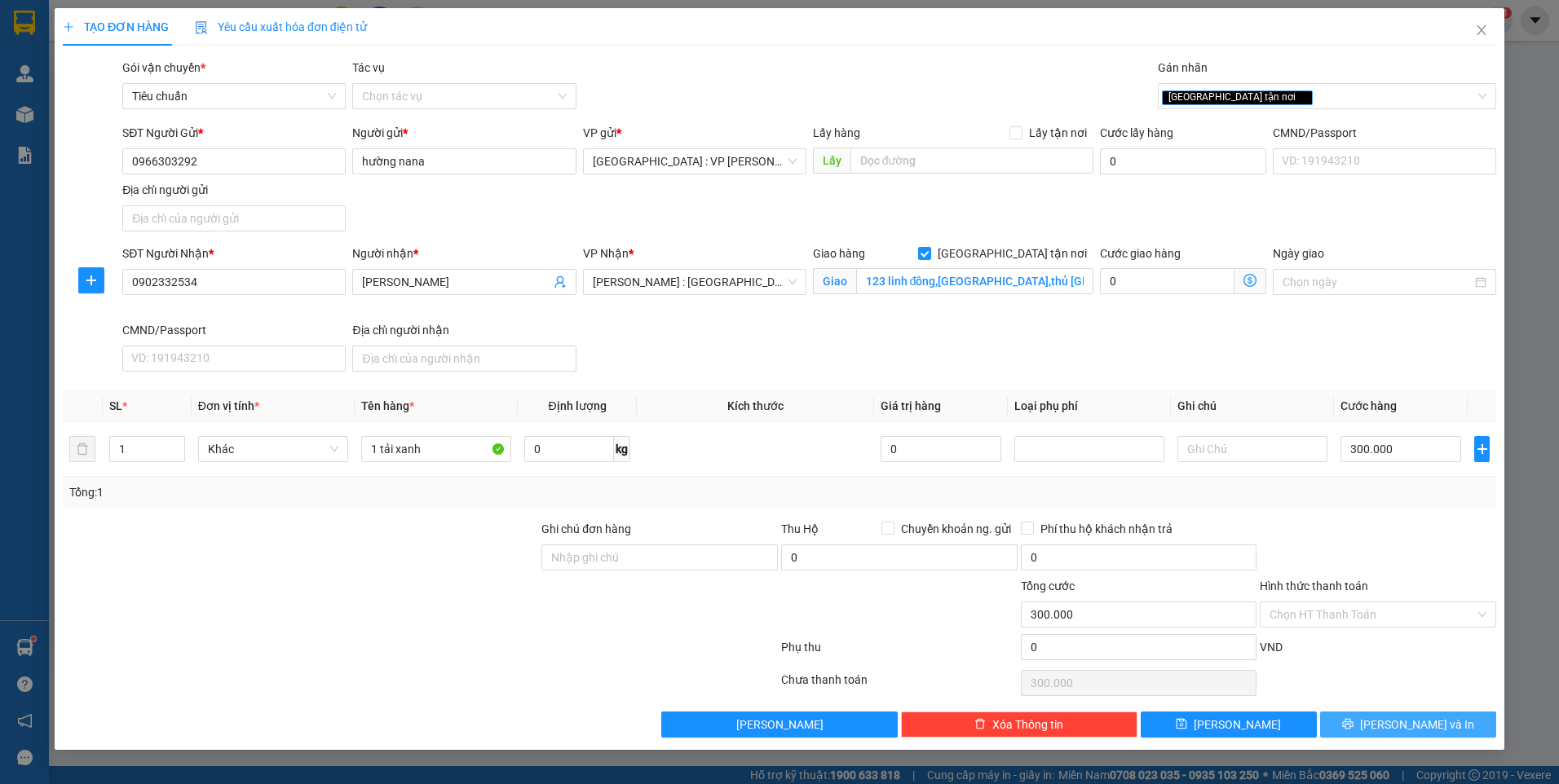
drag, startPoint x: 1402, startPoint y: 718, endPoint x: 1386, endPoint y: 702, distance: 22.6
click at [1402, 719] on span "[PERSON_NAME] và In" at bounding box center [1417, 725] width 114 height 18
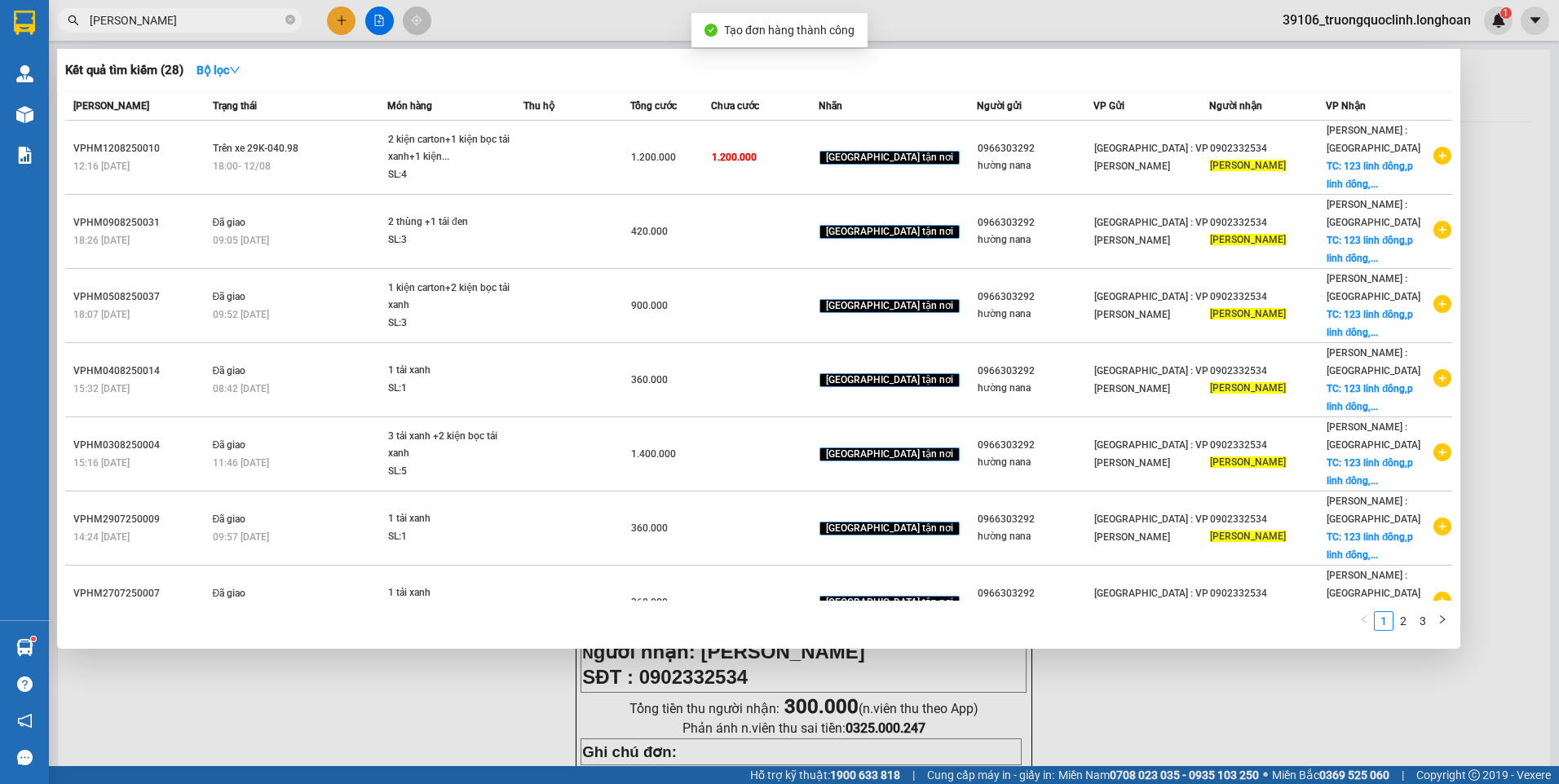
drag, startPoint x: 495, startPoint y: 732, endPoint x: 553, endPoint y: 583, distance: 159.9
click at [495, 724] on div at bounding box center [780, 392] width 1559 height 784
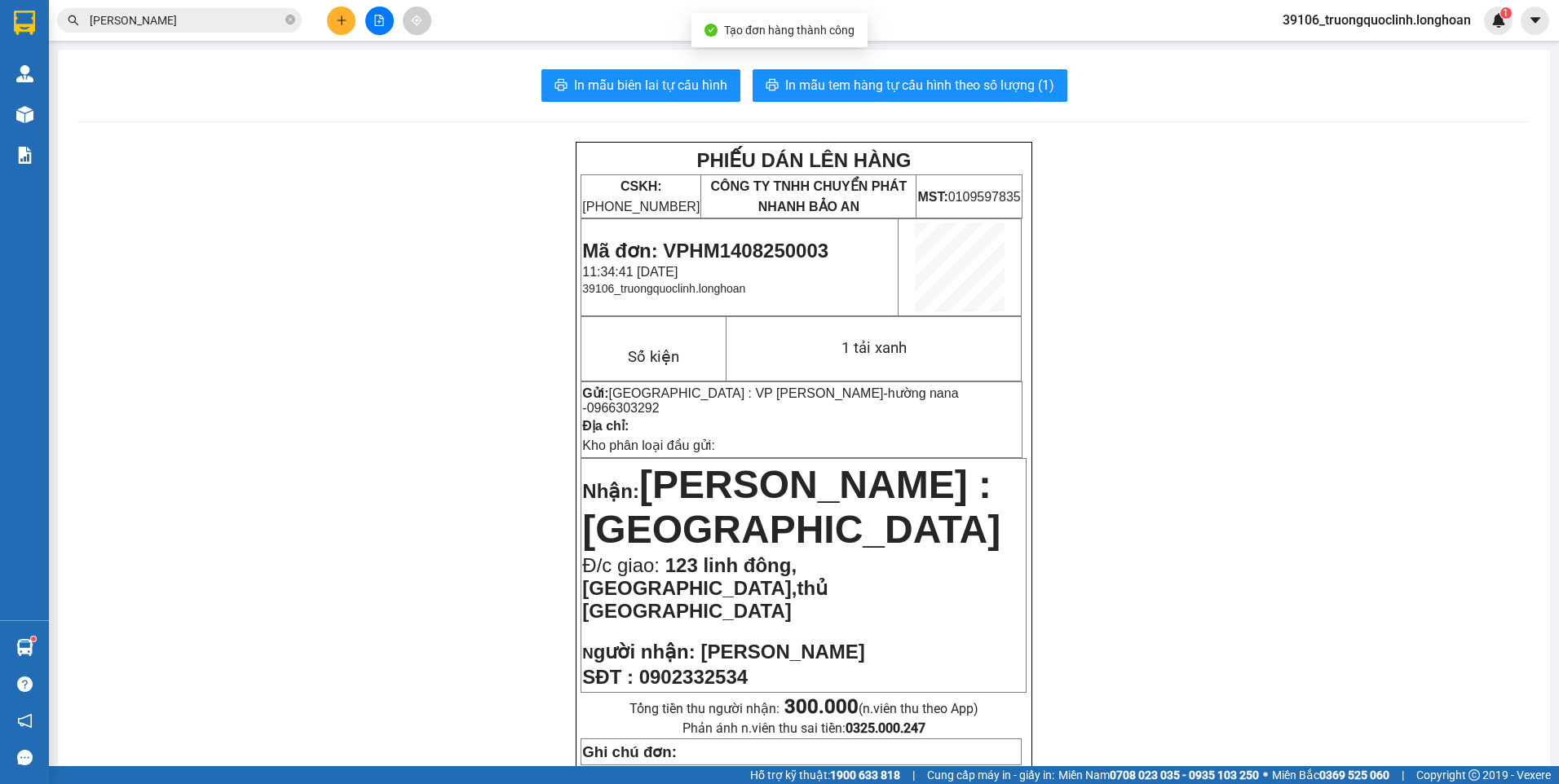
click at [777, 244] on span "Mã đơn: VPHM1408250003" at bounding box center [705, 251] width 246 height 22
copy span "VPHM1408250003"
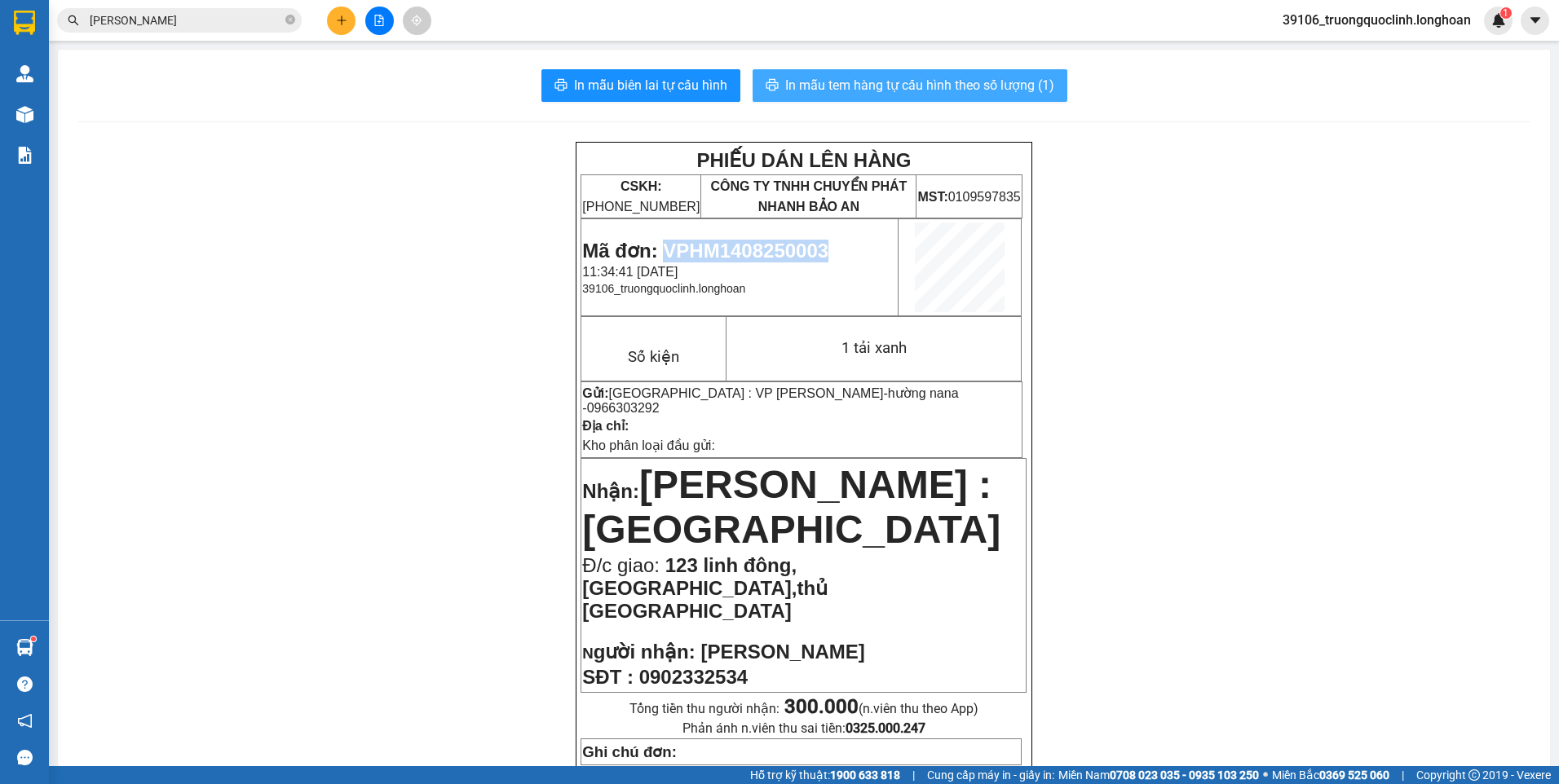
click at [1017, 82] on span "In mẫu tem hàng tự cấu hình theo số lượng (1)" at bounding box center [920, 85] width 269 height 20
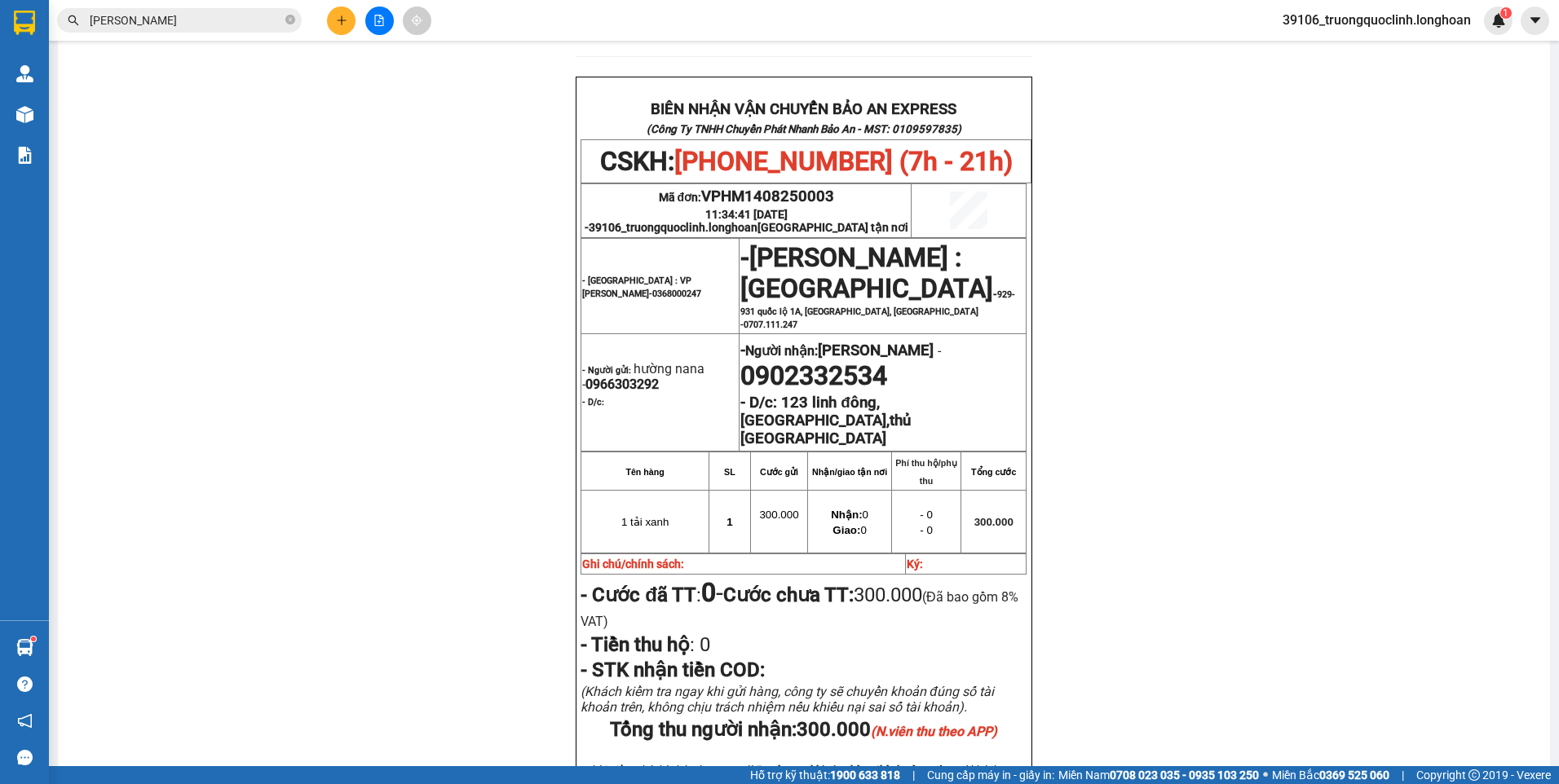
scroll to position [652, 0]
